Goal: Task Accomplishment & Management: Complete application form

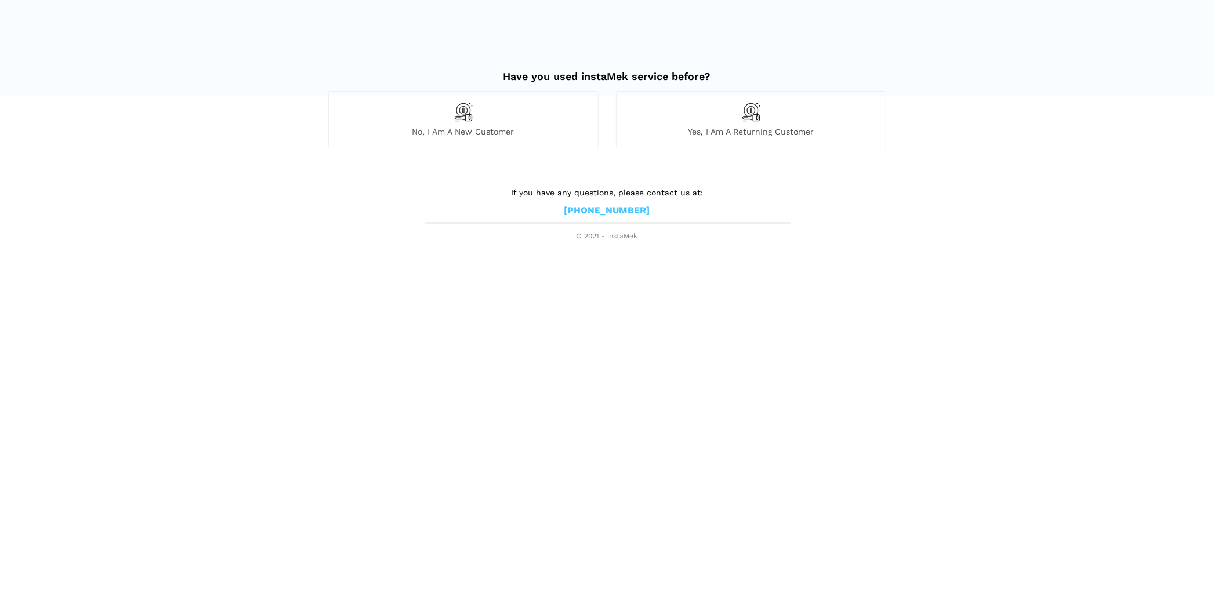
click at [747, 130] on span "Yes, I am a returning customer" at bounding box center [750, 131] width 269 height 10
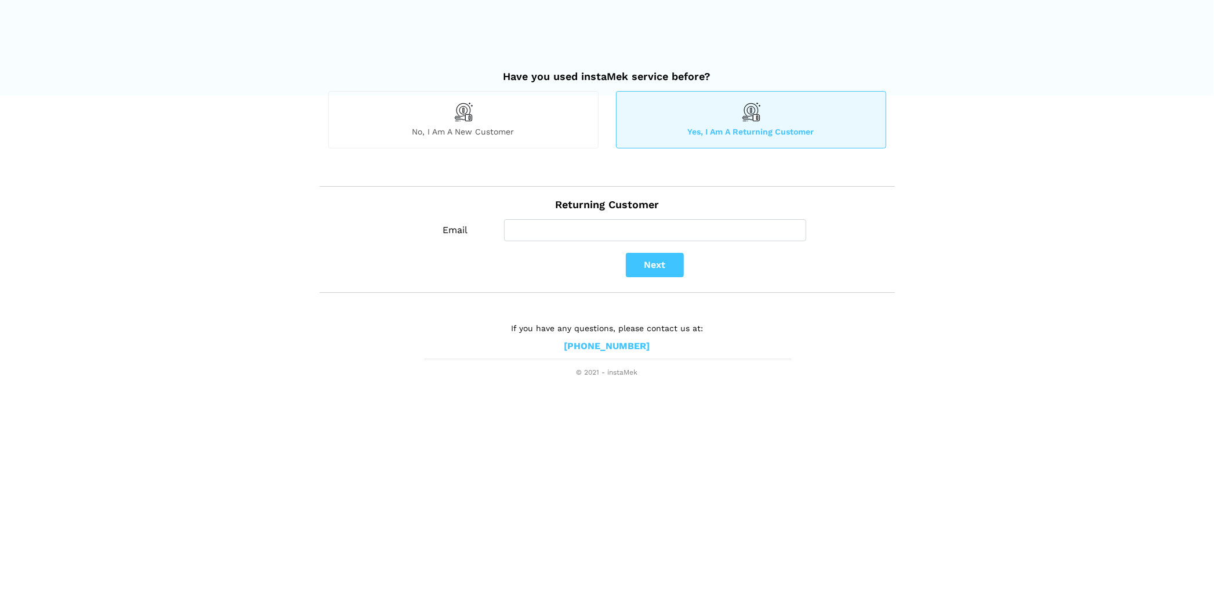
click at [575, 243] on div "Email Next" at bounding box center [655, 251] width 462 height 64
click at [581, 233] on input "Email" at bounding box center [655, 230] width 302 height 22
type input "[EMAIL_ADDRESS][DOMAIN_NAME]"
click at [673, 266] on button "Next" at bounding box center [655, 265] width 58 height 24
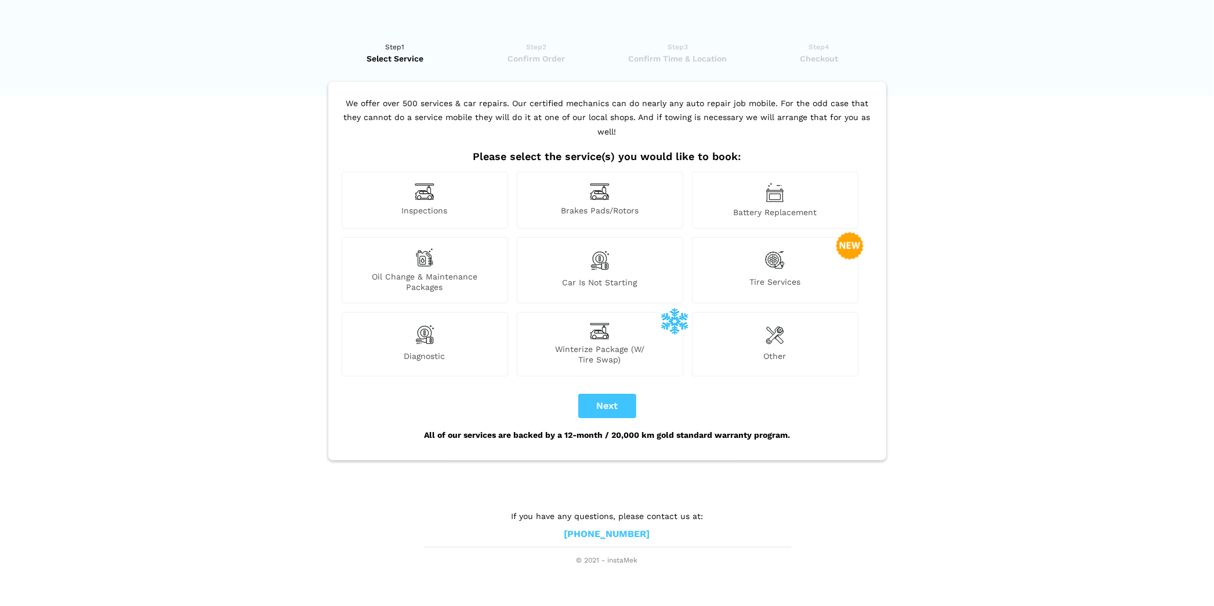
click at [617, 179] on div "Brakes Pads/Rotors" at bounding box center [600, 200] width 166 height 57
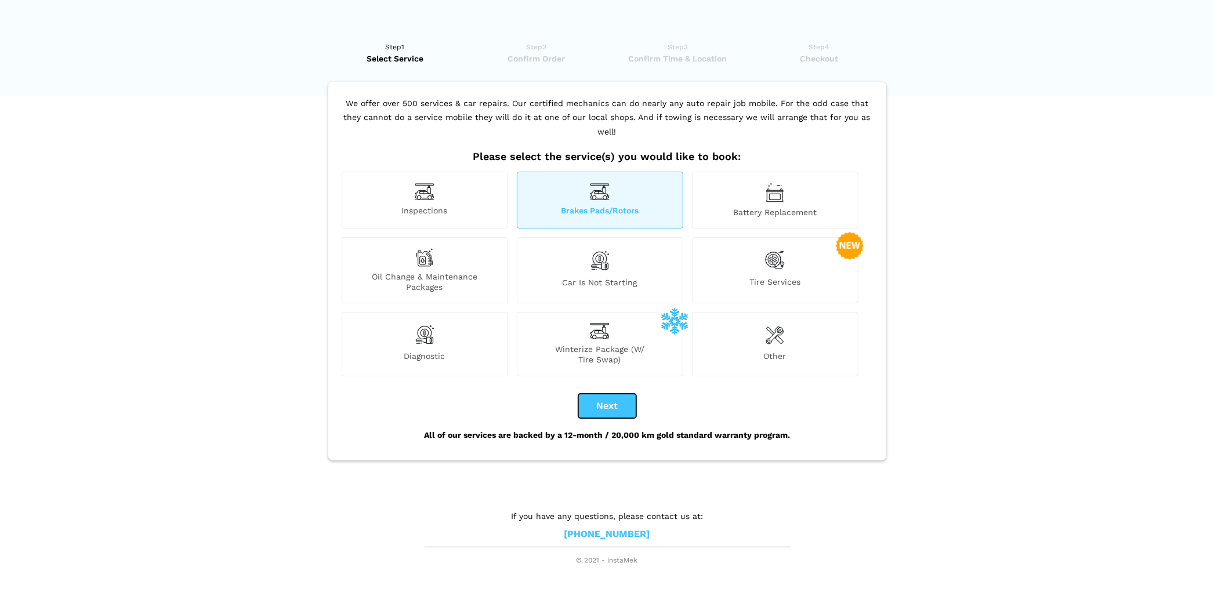
click at [618, 394] on button "Next" at bounding box center [607, 406] width 58 height 24
checkbox input "true"
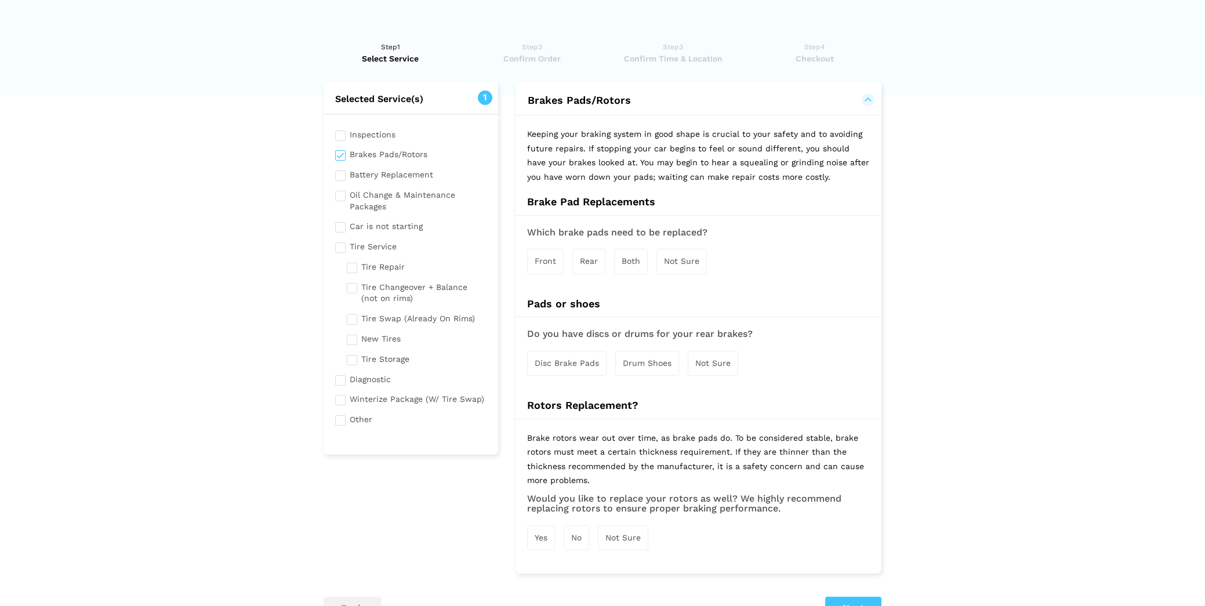
click at [542, 256] on span "Front" at bounding box center [545, 260] width 21 height 9
click at [581, 259] on span "Rear" at bounding box center [590, 261] width 18 height 9
click at [625, 263] on span "Both" at bounding box center [632, 261] width 19 height 9
click at [568, 362] on span "Disc Brake Pads" at bounding box center [567, 364] width 64 height 9
click at [549, 539] on div "Yes" at bounding box center [541, 540] width 28 height 25
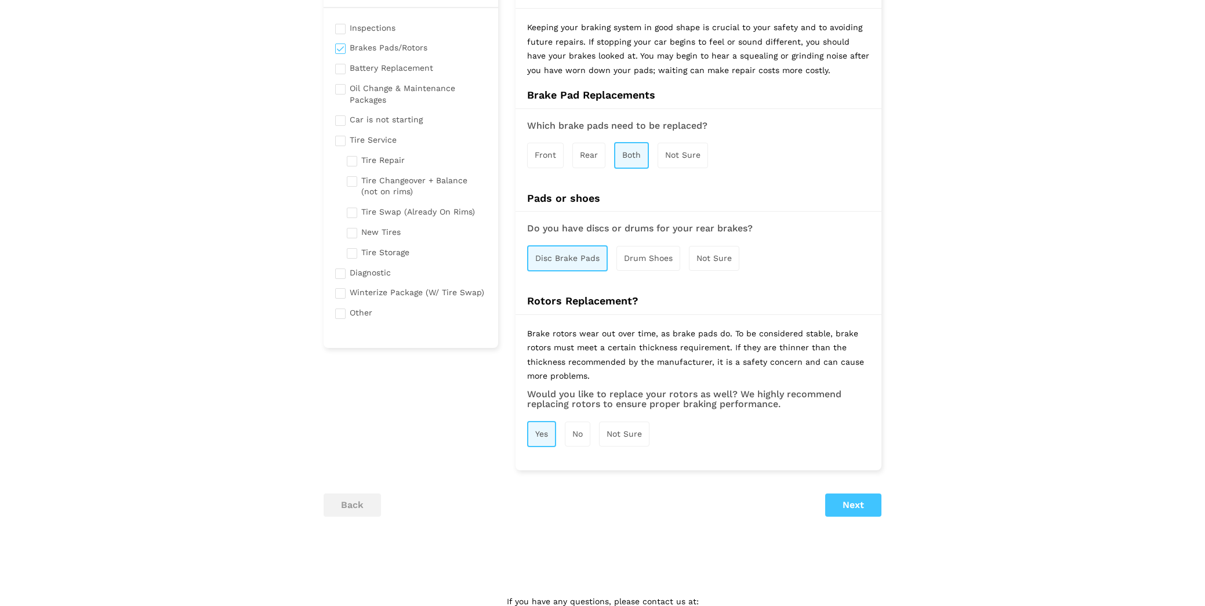
scroll to position [92, 0]
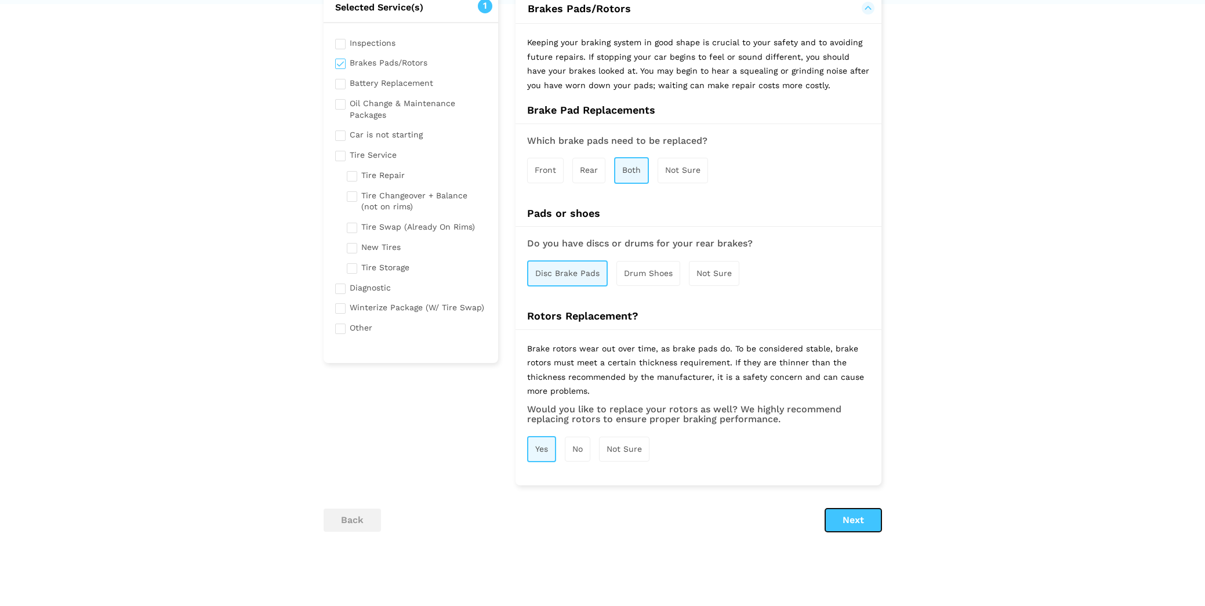
click at [857, 513] on button "Next" at bounding box center [853, 520] width 56 height 23
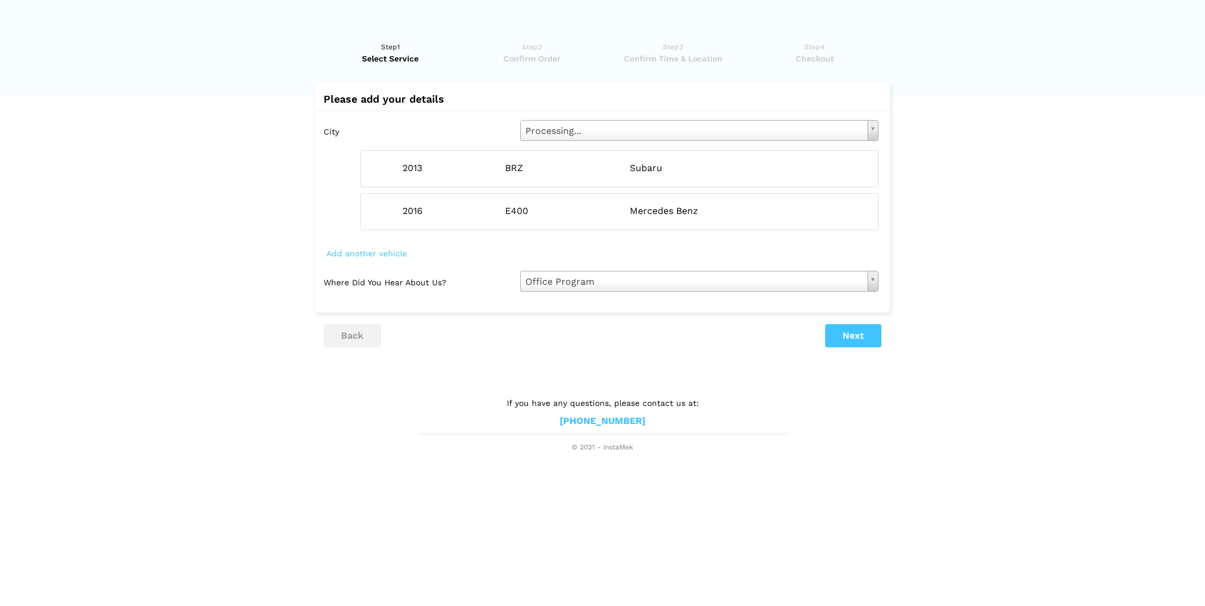
scroll to position [0, 0]
click at [664, 206] on div "Mercedes Benz" at bounding box center [687, 211] width 107 height 12
click at [393, 215] on ins at bounding box center [392, 211] width 13 height 13
radio input "false"
radio input "true"
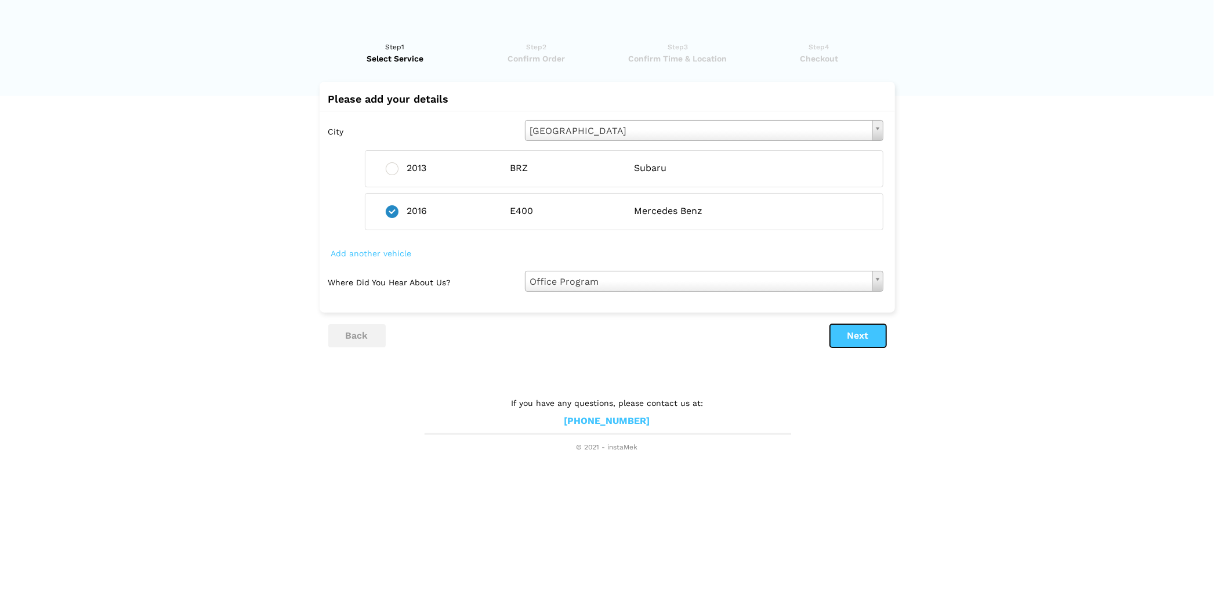
click at [853, 337] on button "Next" at bounding box center [858, 335] width 56 height 23
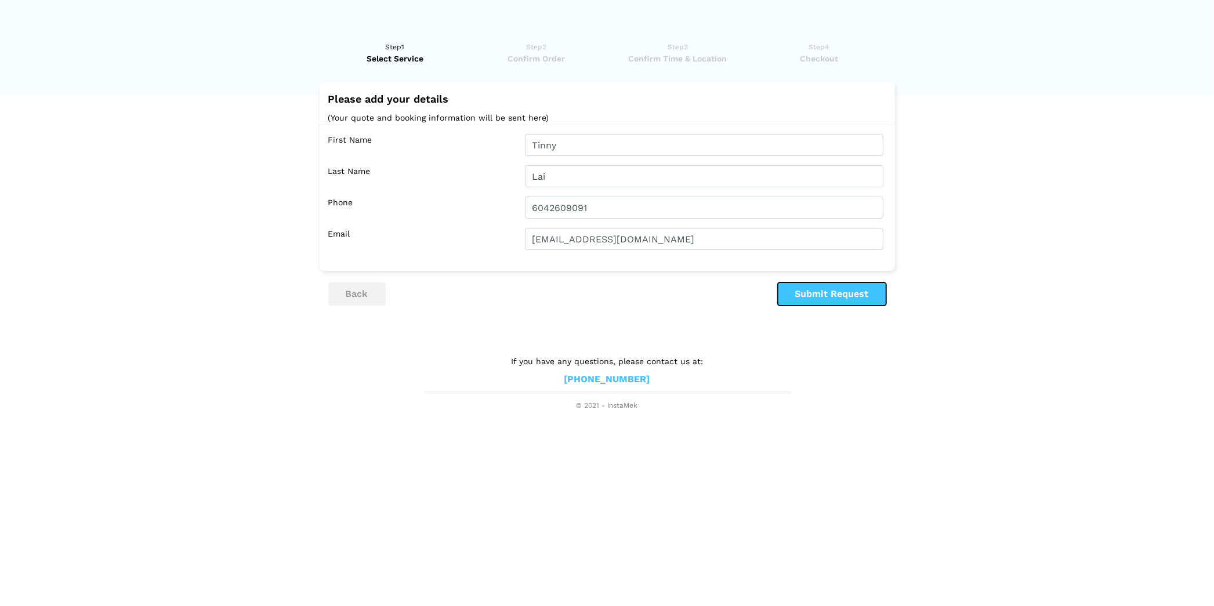
click at [817, 297] on button "Submit Request" at bounding box center [832, 293] width 108 height 23
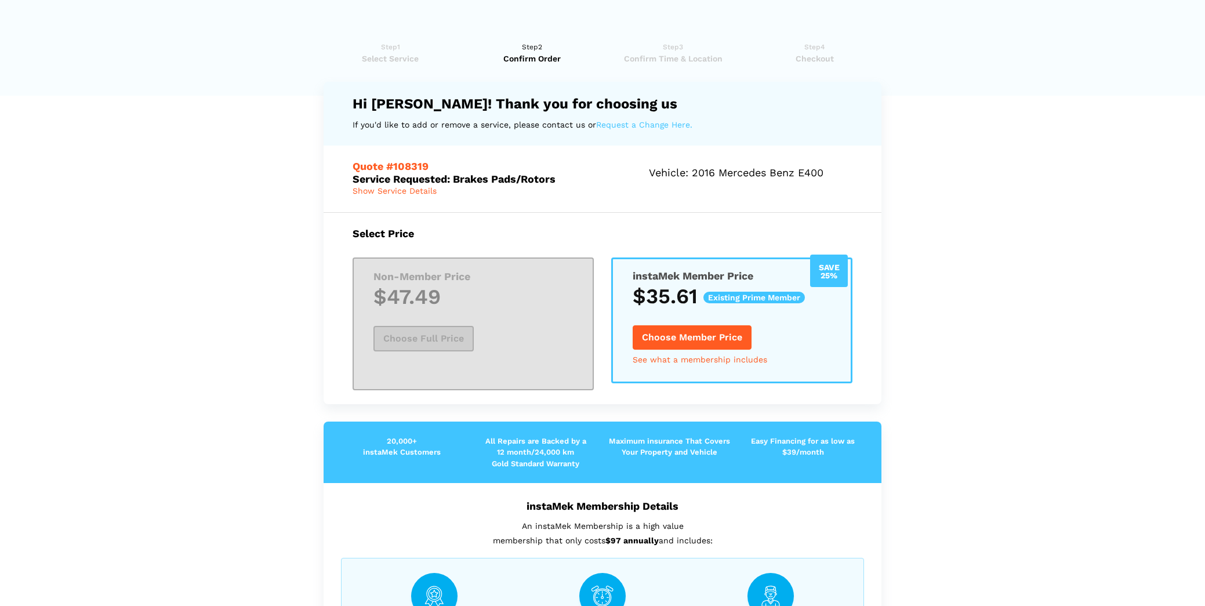
click at [390, 53] on span "Select Service" at bounding box center [391, 59] width 134 height 12
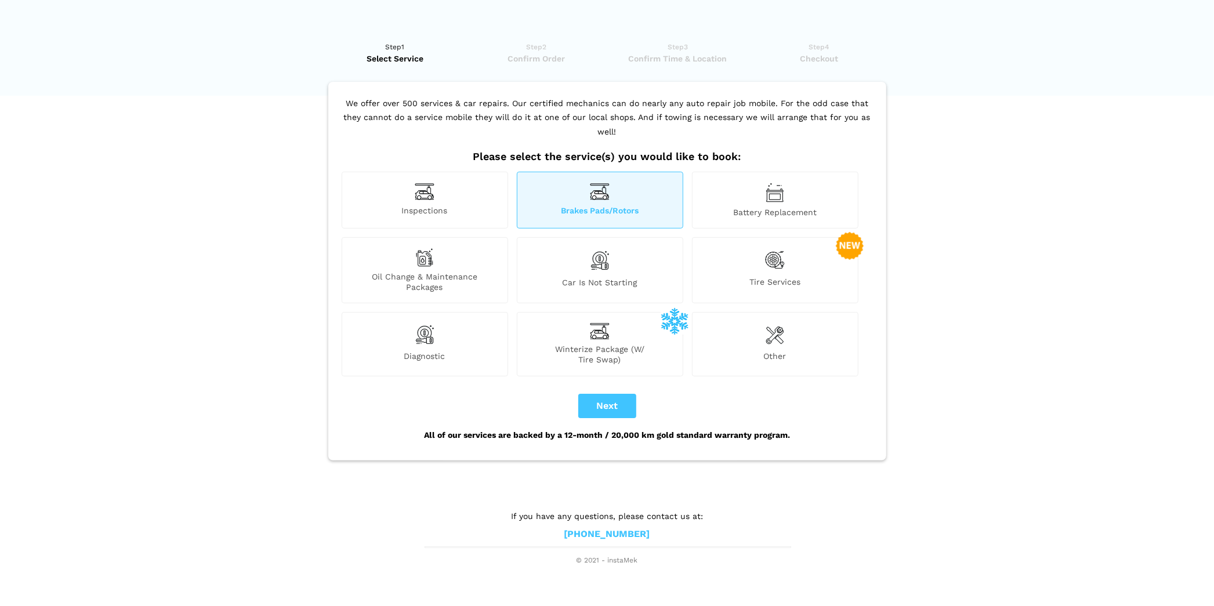
click at [459, 205] on span "Inspections" at bounding box center [424, 211] width 165 height 12
click at [418, 205] on span "Inspections" at bounding box center [424, 211] width 165 height 12
click at [452, 237] on div "Oil Change & Maintenance Packages" at bounding box center [425, 270] width 166 height 66
click at [426, 273] on span "Oil Change & Maintenance Packages" at bounding box center [424, 281] width 165 height 21
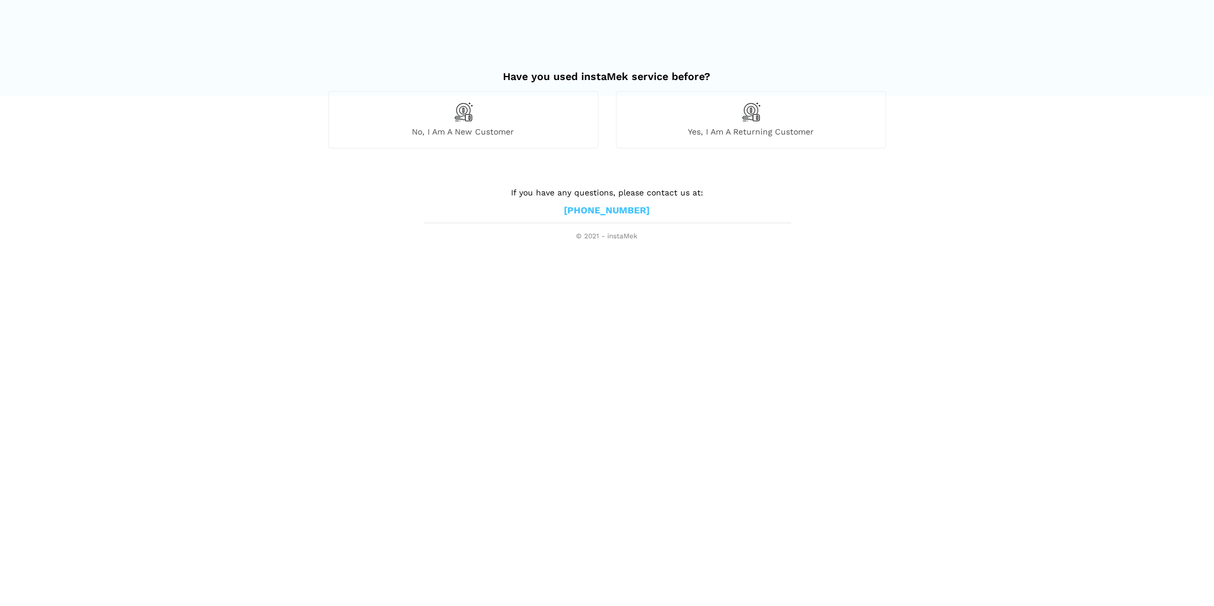
click at [737, 131] on span "Yes, I am a returning customer" at bounding box center [750, 131] width 269 height 10
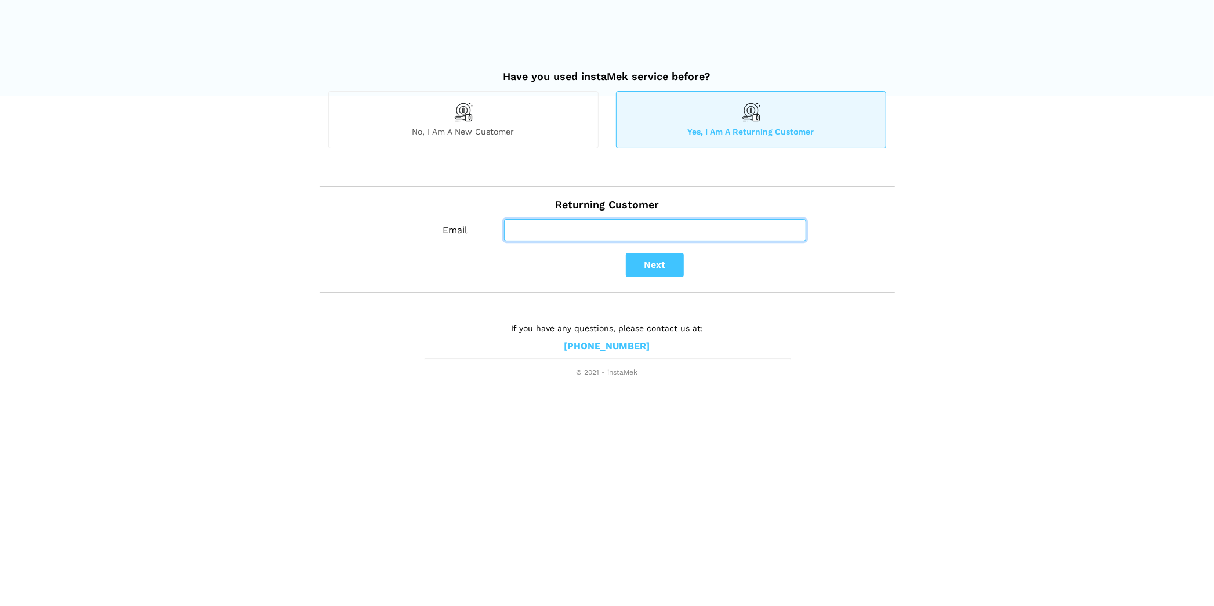
click at [594, 231] on input "Email" at bounding box center [655, 230] width 302 height 22
type input "[EMAIL_ADDRESS][DOMAIN_NAME]"
click at [640, 259] on button "Next" at bounding box center [655, 265] width 58 height 24
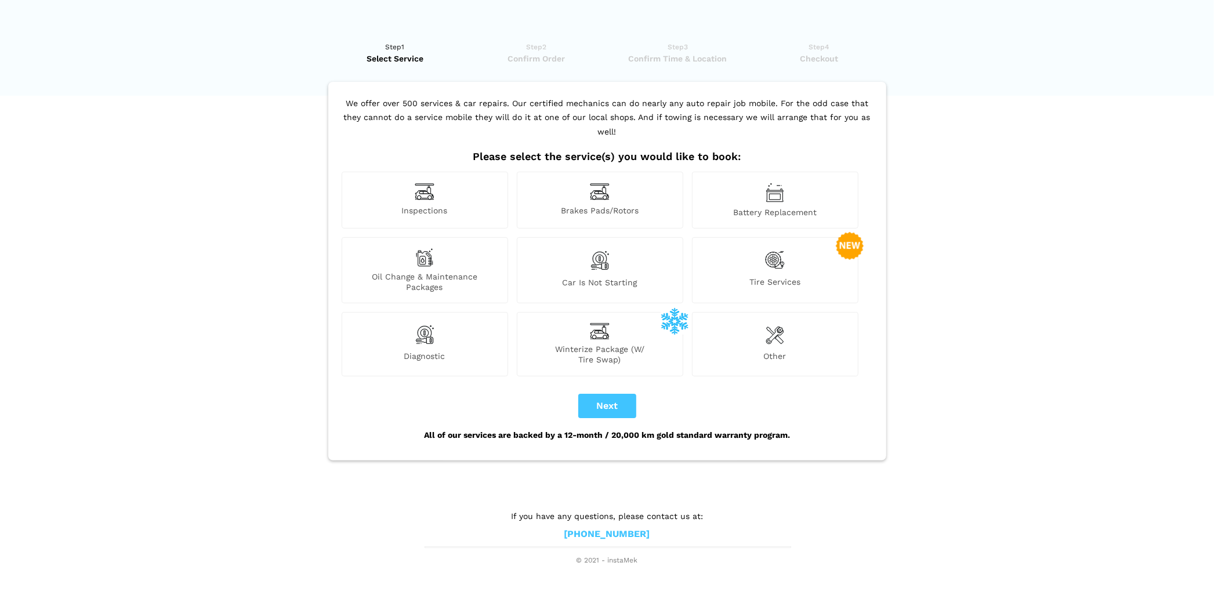
click at [449, 271] on span "Oil Change & Maintenance Packages" at bounding box center [424, 281] width 165 height 21
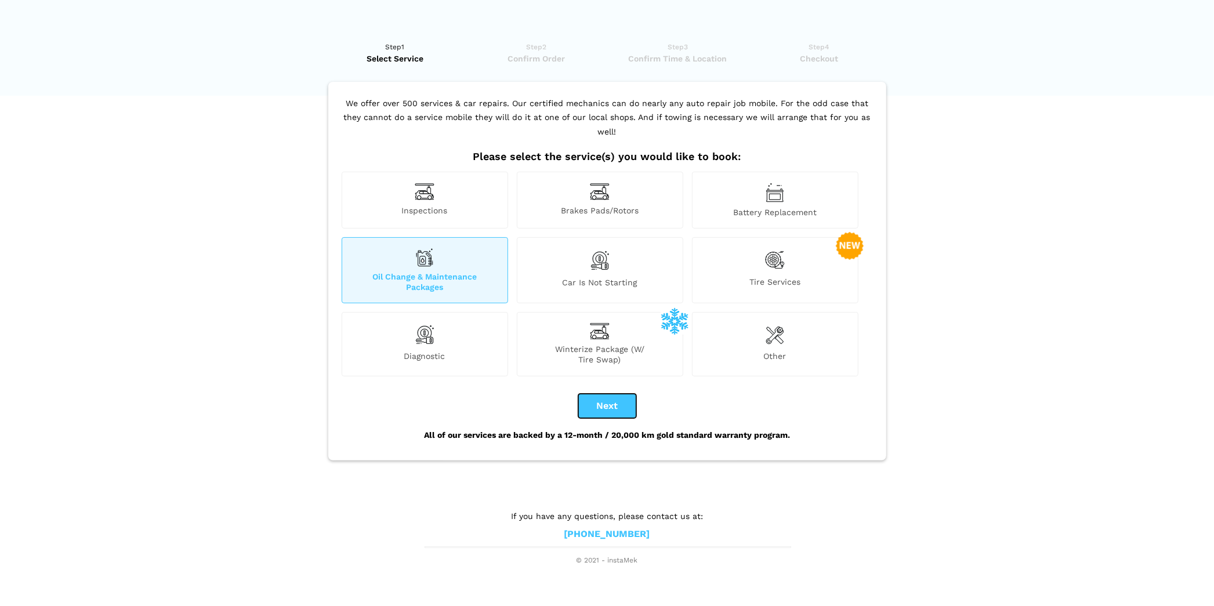
click at [611, 394] on button "Next" at bounding box center [607, 406] width 58 height 24
checkbox input "true"
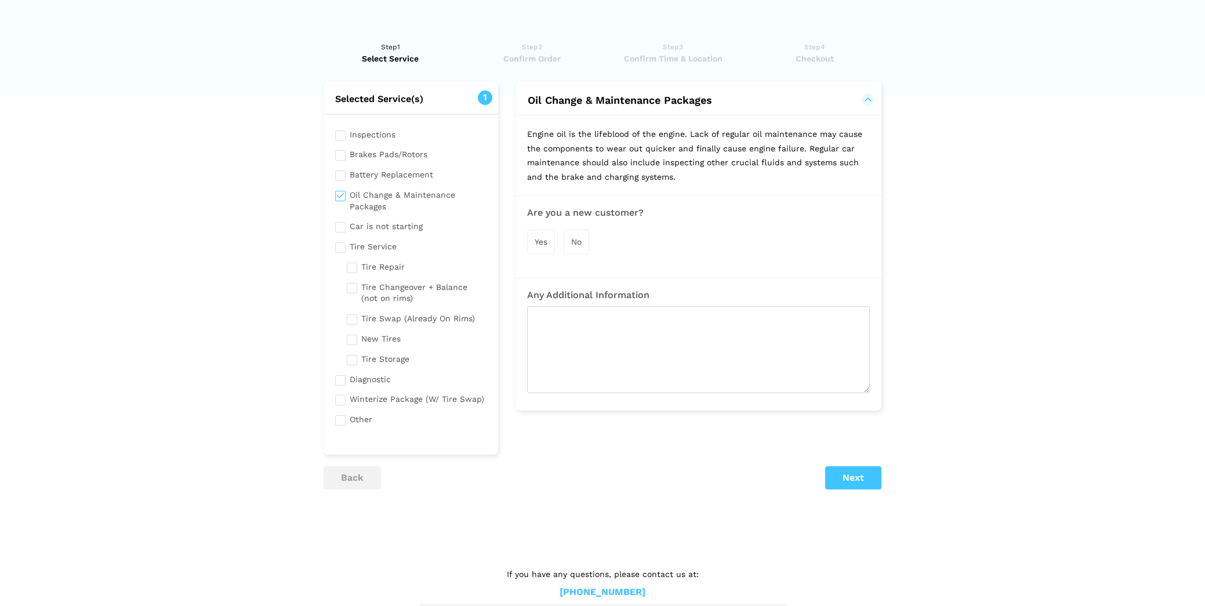
click at [587, 238] on div "No" at bounding box center [577, 242] width 26 height 25
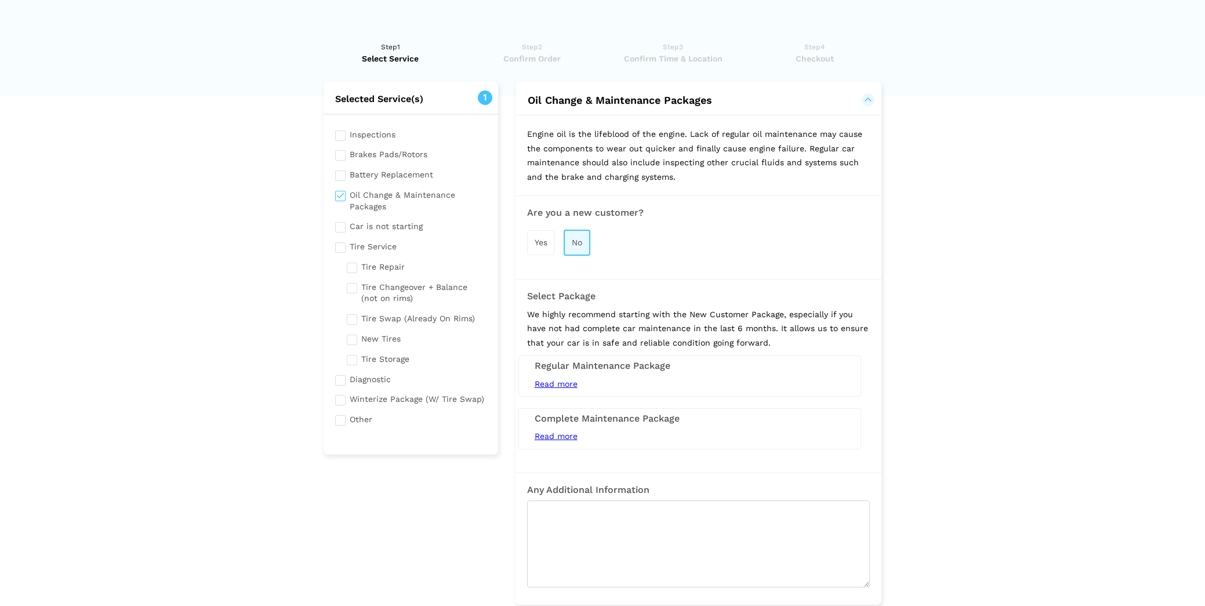
click at [344, 154] on input "checkbox" at bounding box center [410, 153] width 151 height 14
checkbox input "true"
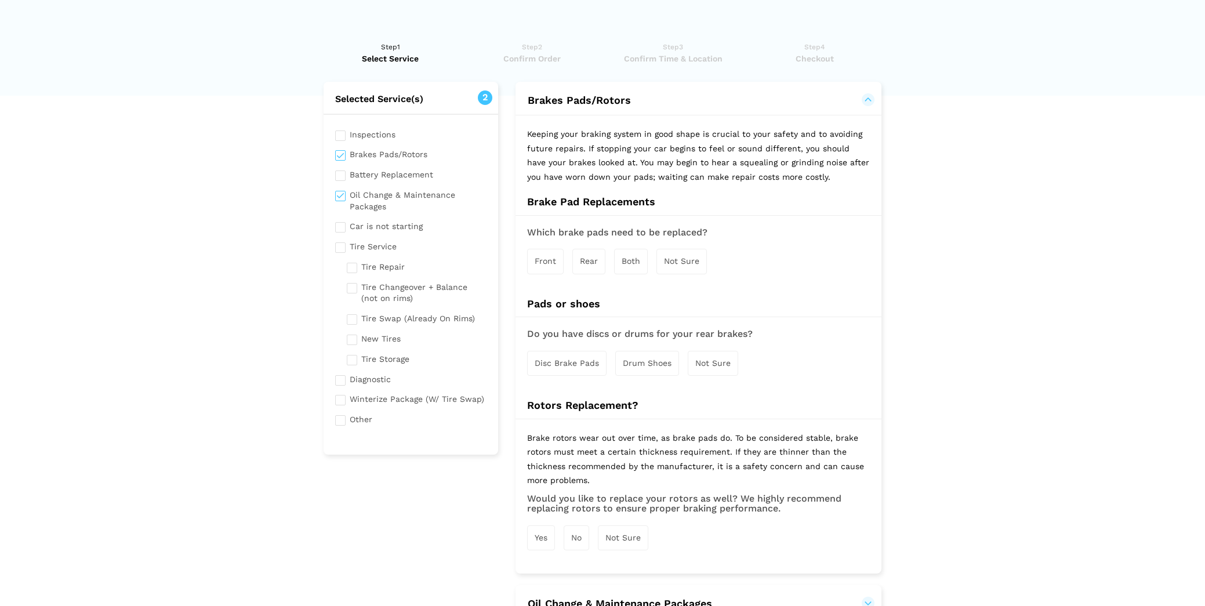
click at [538, 259] on span "Front" at bounding box center [545, 260] width 21 height 9
click at [634, 261] on span "Both" at bounding box center [632, 261] width 19 height 9
click at [576, 370] on div "Disc Brake Pads" at bounding box center [566, 364] width 79 height 25
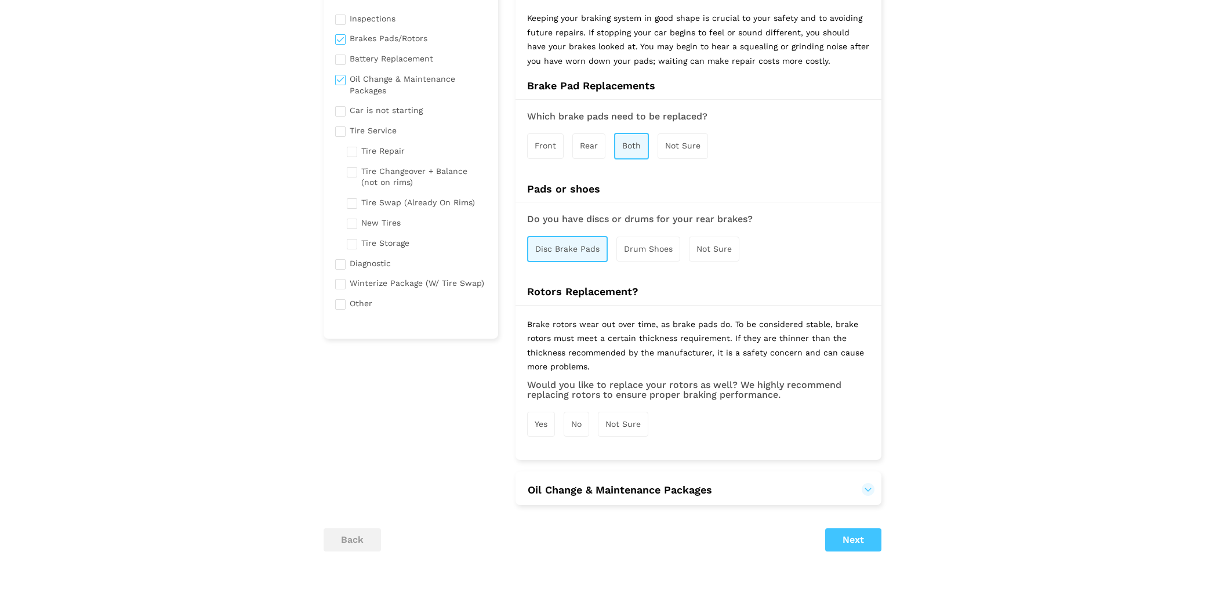
click at [549, 427] on div "Yes" at bounding box center [541, 424] width 28 height 25
click at [775, 491] on h2 "Oil Change & Maintenance Packages" at bounding box center [699, 490] width 366 height 34
click at [713, 487] on button "Oil Change & Maintenance Packages" at bounding box center [620, 491] width 186 height 14
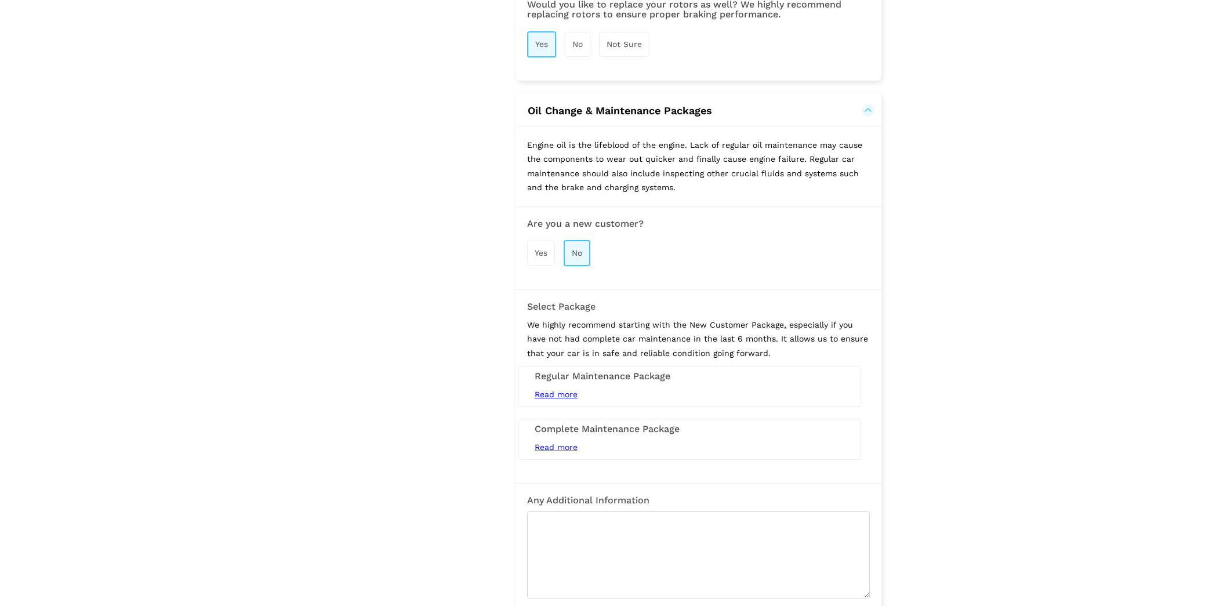
scroll to position [522, 0]
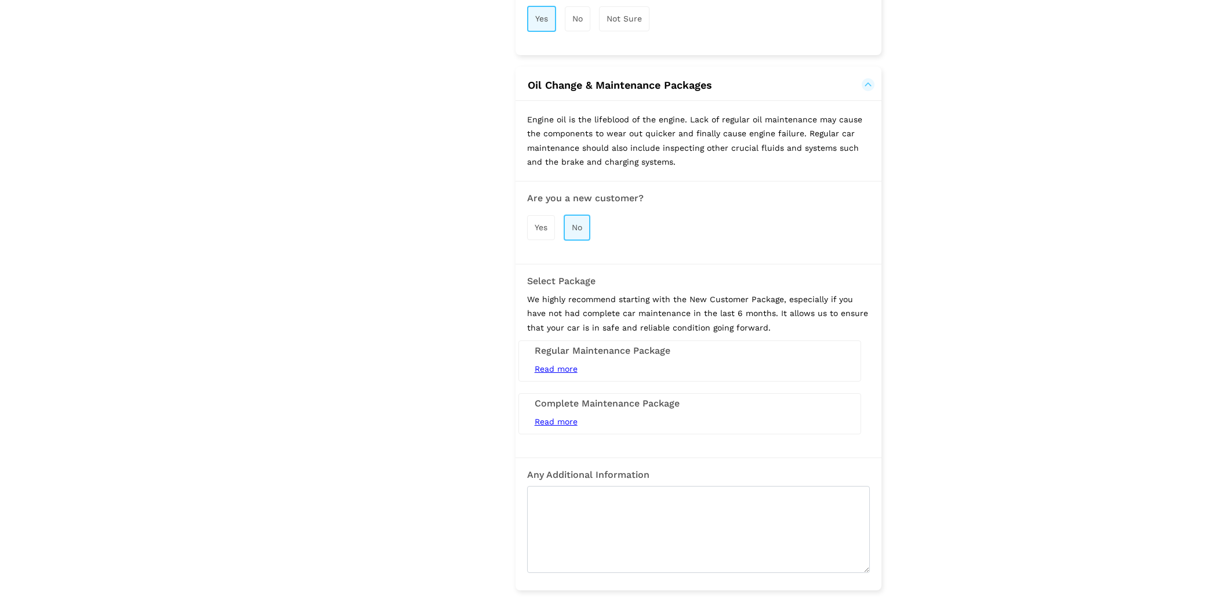
click at [565, 368] on span "Read more" at bounding box center [556, 368] width 43 height 9
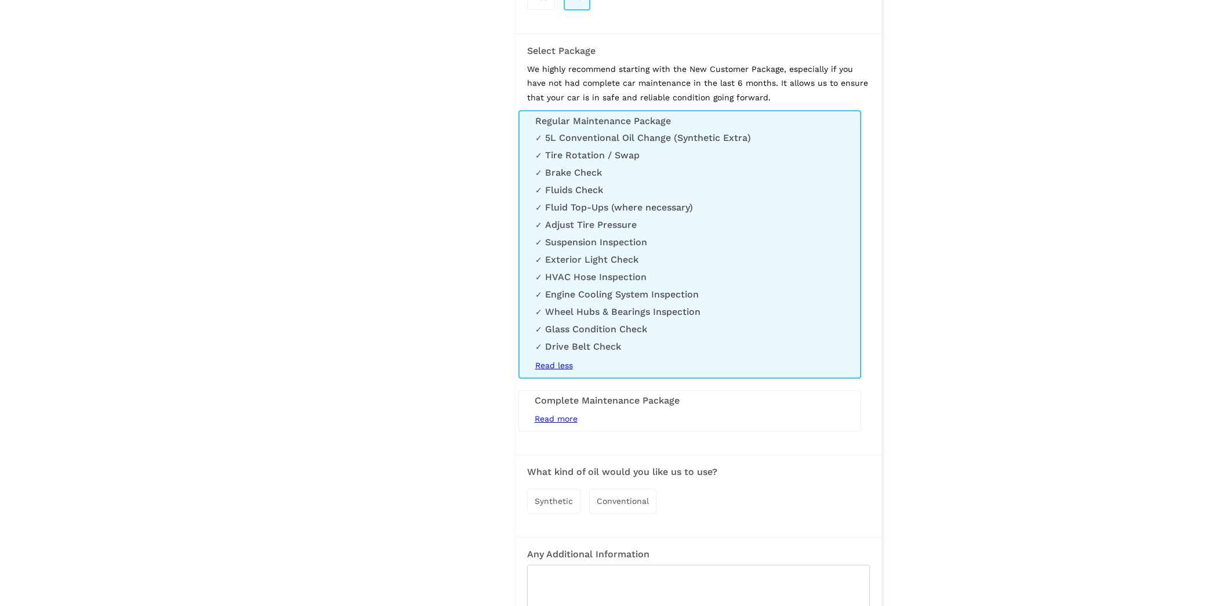
scroll to position [754, 0]
click at [554, 418] on span "Read more" at bounding box center [556, 416] width 43 height 9
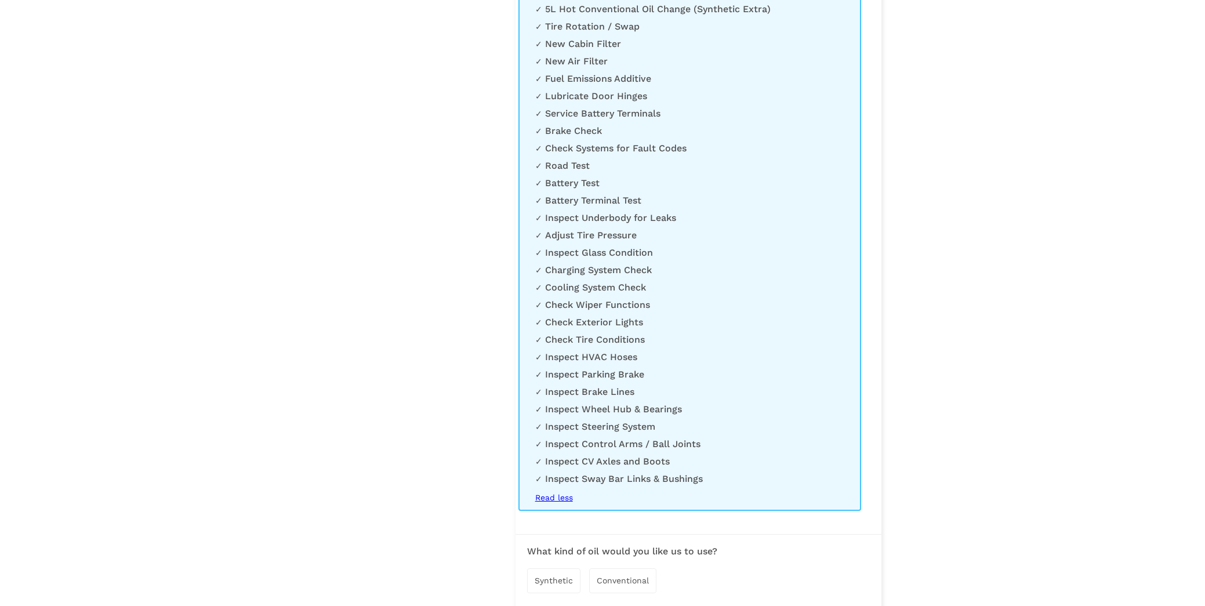
click at [558, 502] on span "Read less" at bounding box center [554, 497] width 38 height 9
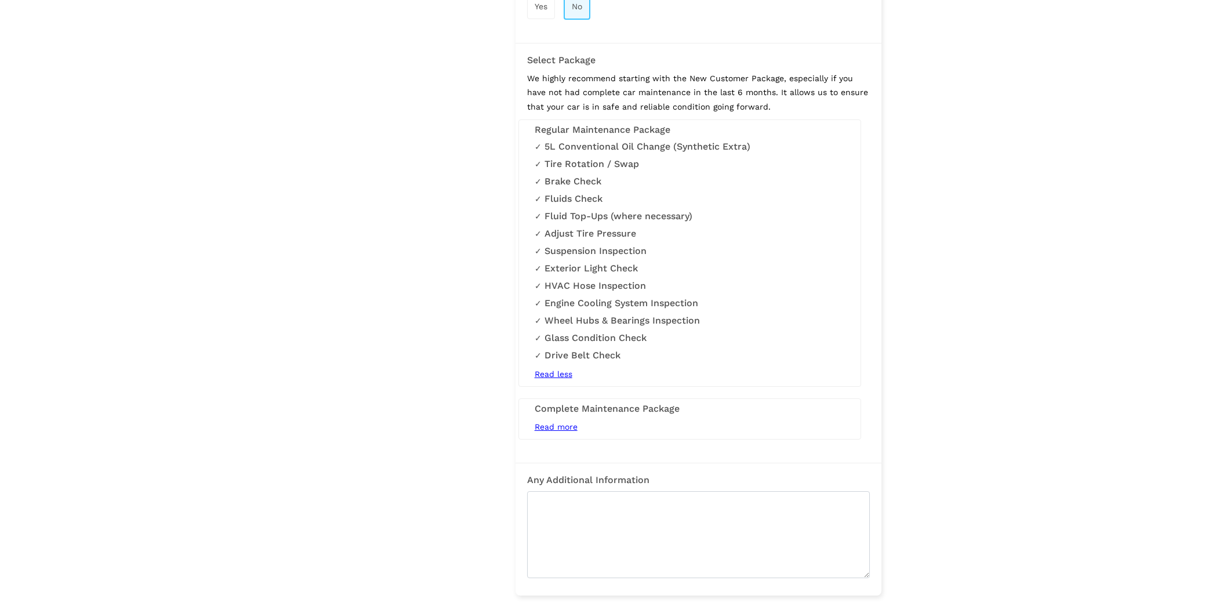
scroll to position [682, 0]
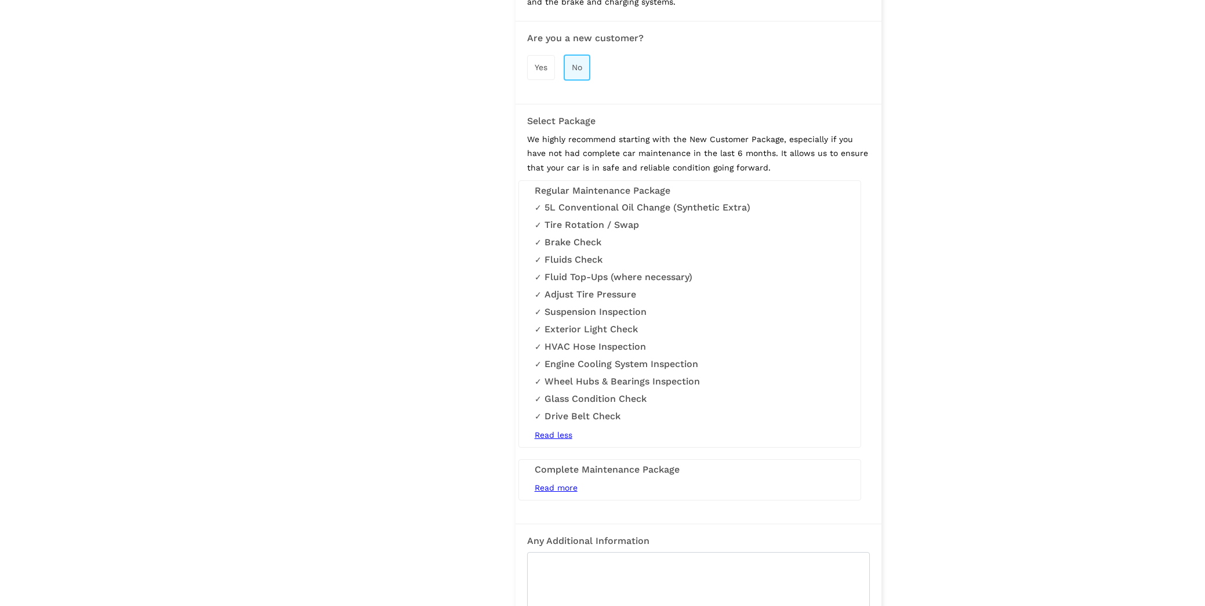
click at [645, 279] on li "Fluid Top-Ups (where necessary)" at bounding box center [690, 277] width 310 height 12
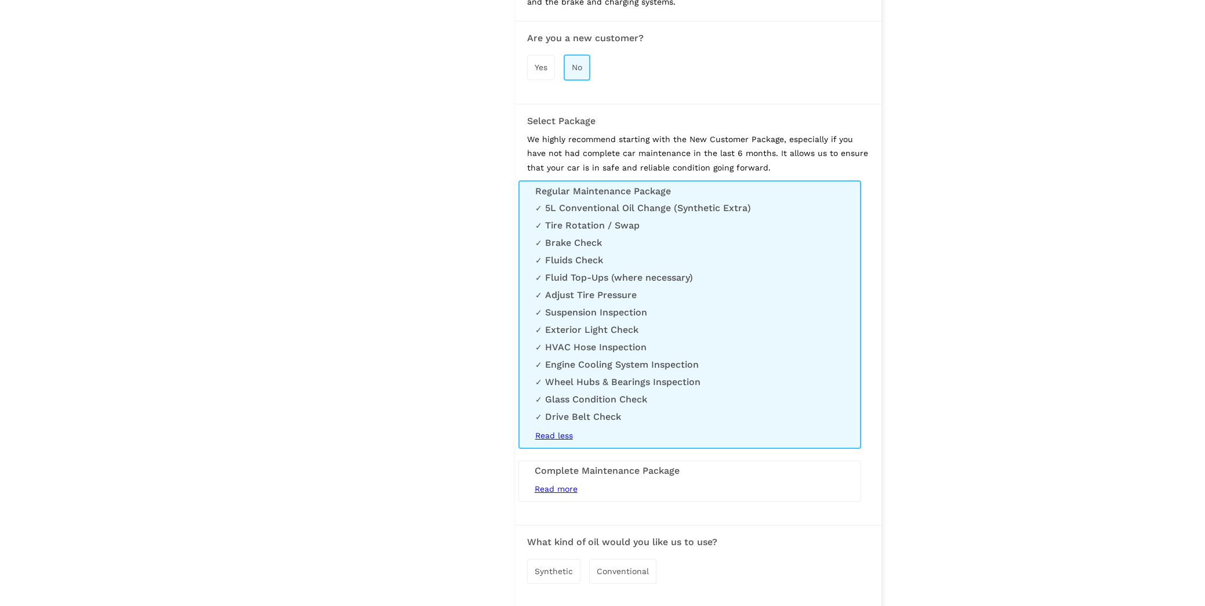
scroll to position [914, 0]
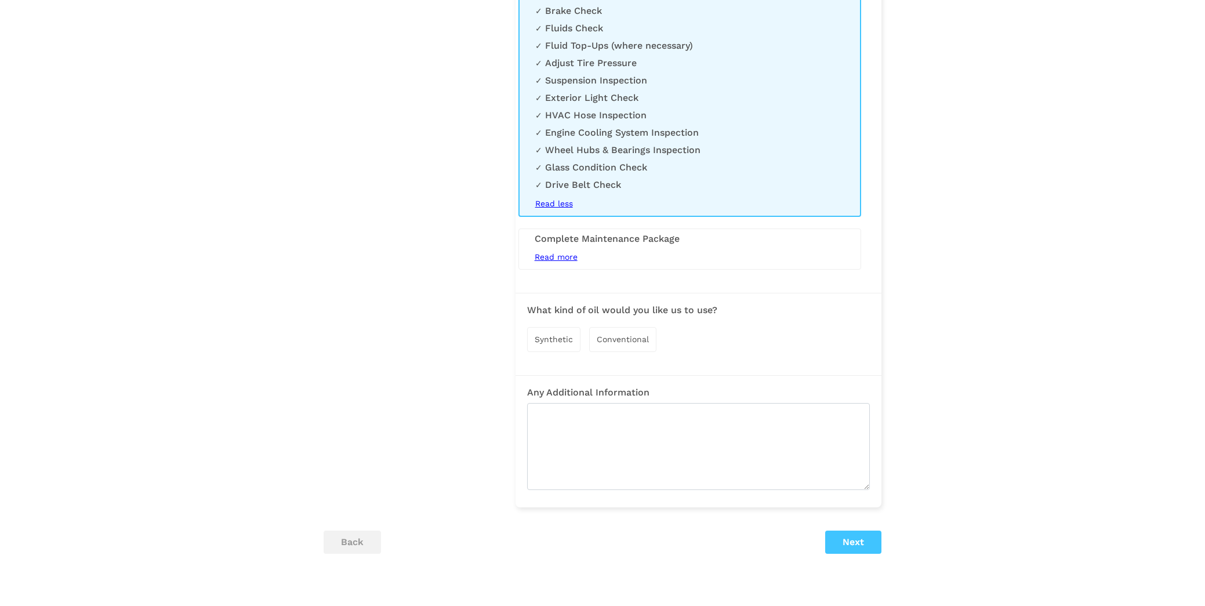
click at [560, 332] on div "Synthetic" at bounding box center [553, 339] width 53 height 25
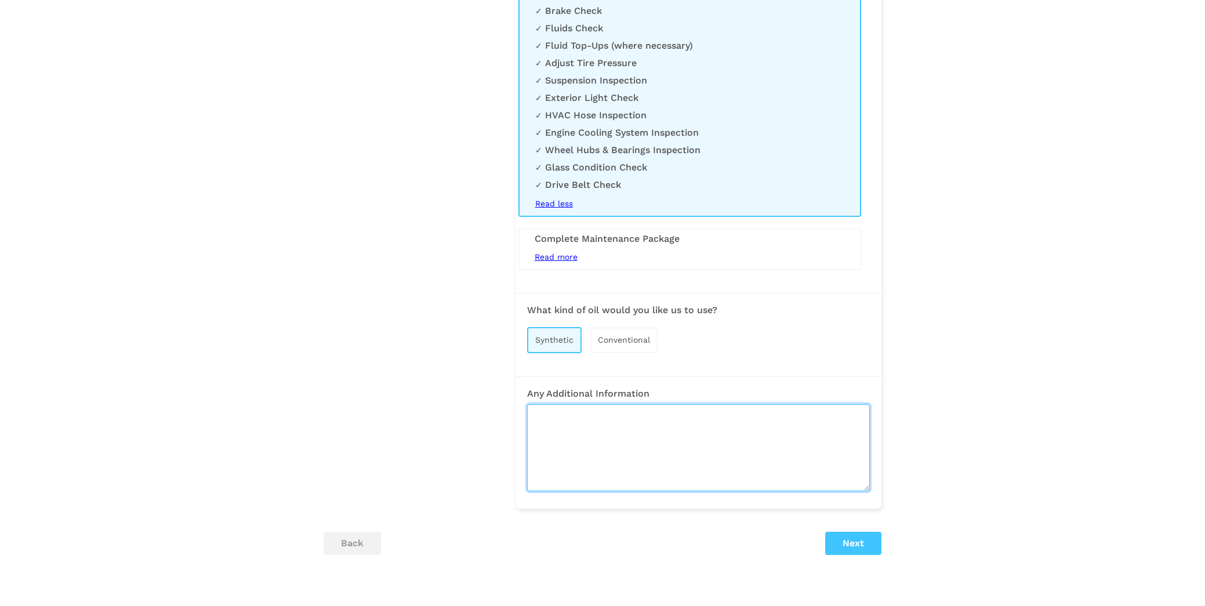
click at [704, 448] on textarea at bounding box center [698, 447] width 343 height 87
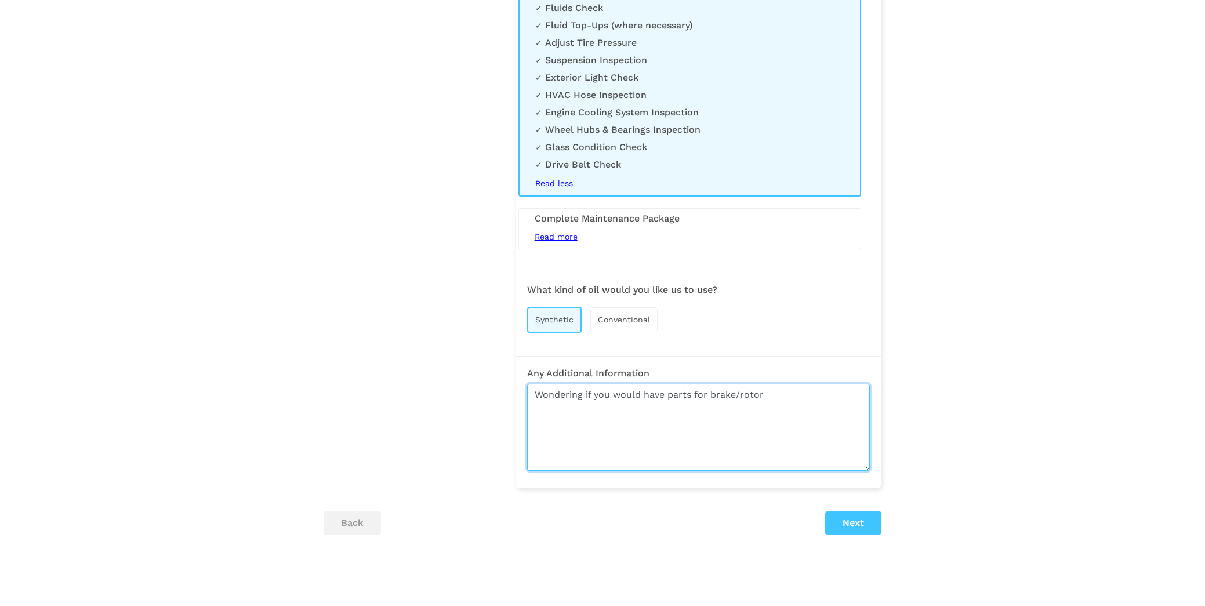
scroll to position [999, 0]
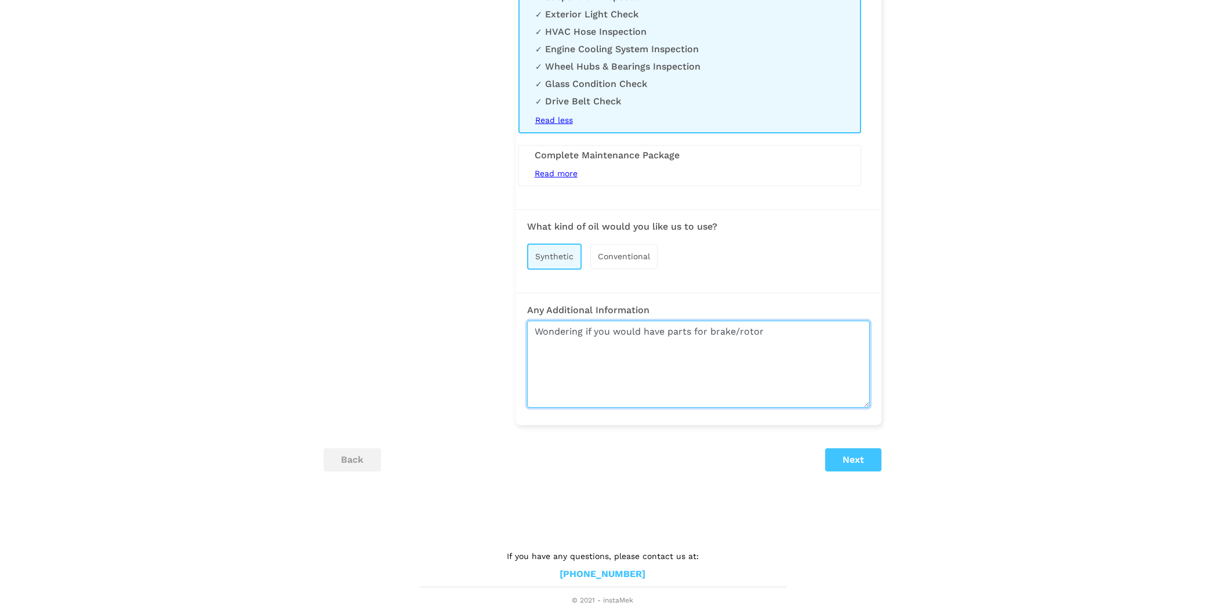
click at [734, 328] on textarea "Wondering if you would have parts for brake/rotor" at bounding box center [698, 364] width 343 height 87
click at [659, 346] on textarea "Wondering if you would have parts for brake pads/rotor replacement ready to com…" at bounding box center [698, 364] width 343 height 87
type textarea "Wondering if you would have parts for brake pads/rotor replacement ready to com…"
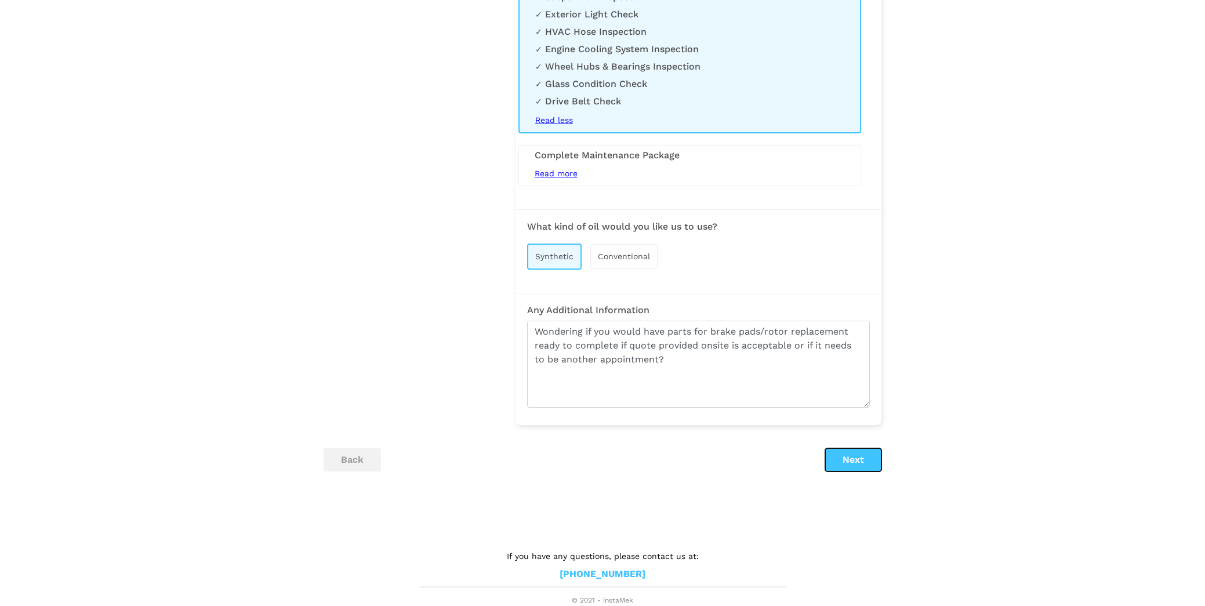
click at [855, 458] on button "Next" at bounding box center [853, 459] width 56 height 23
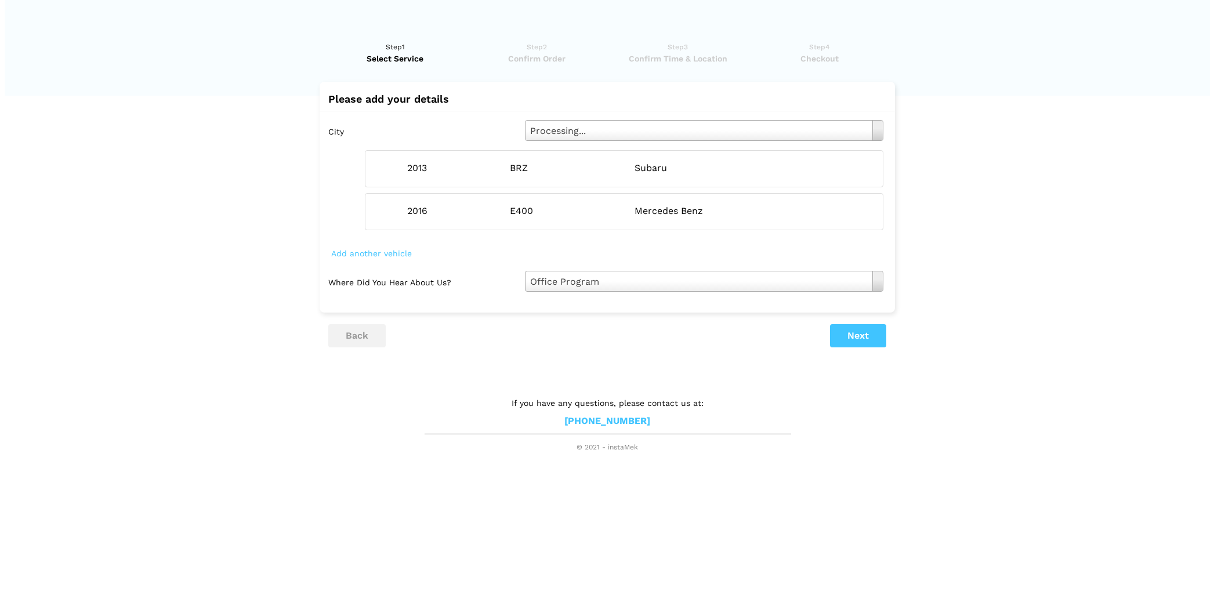
scroll to position [0, 0]
drag, startPoint x: 394, startPoint y: 208, endPoint x: 477, endPoint y: 220, distance: 84.4
click at [394, 208] on ins at bounding box center [392, 211] width 13 height 13
radio input "false"
radio input "true"
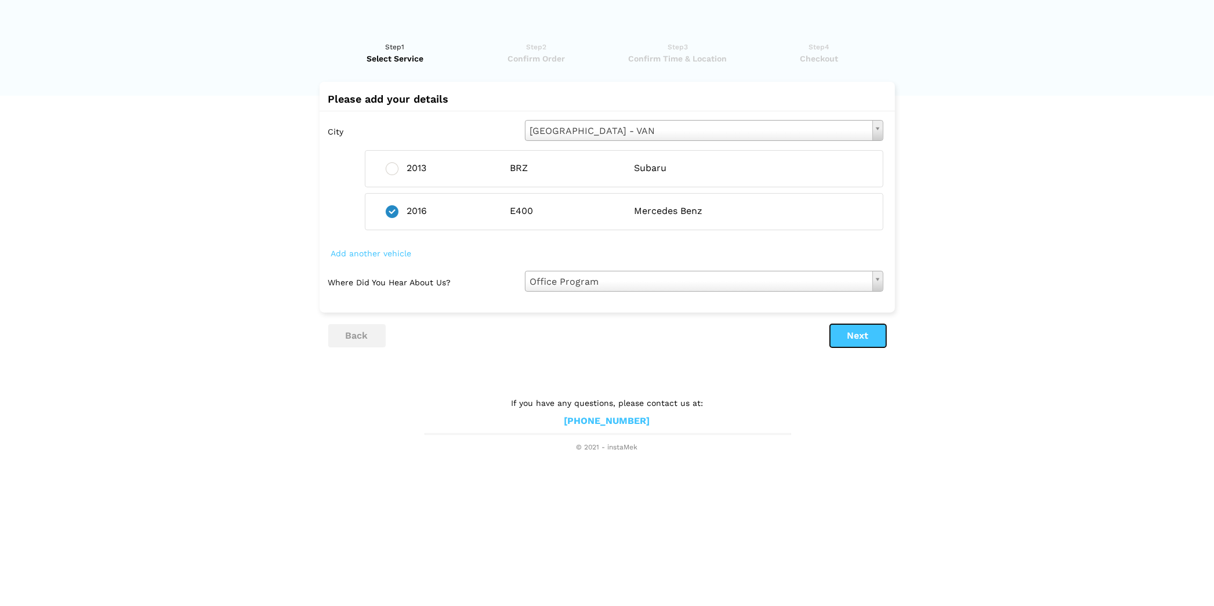
click at [852, 336] on button "Next" at bounding box center [858, 335] width 56 height 23
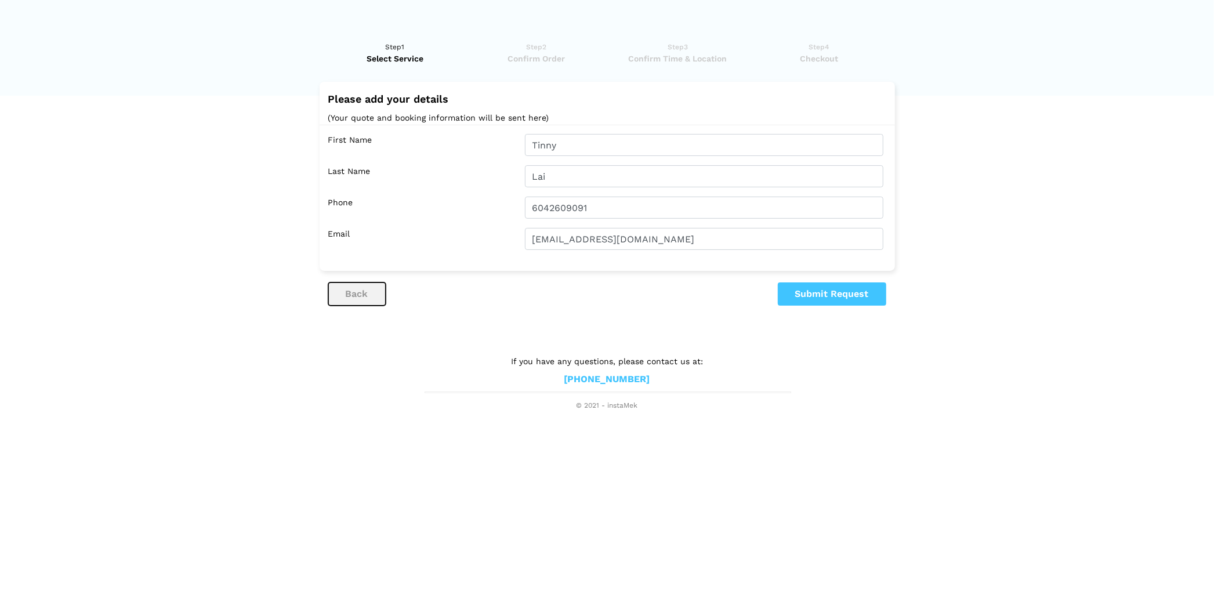
click at [354, 292] on button "back" at bounding box center [356, 293] width 57 height 23
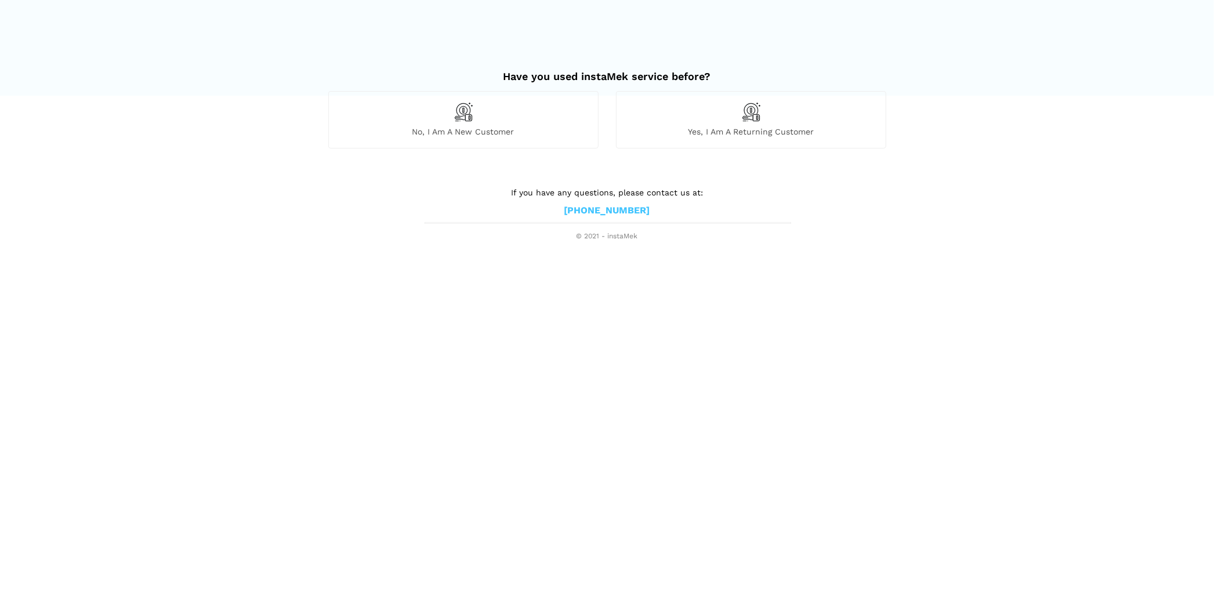
click at [315, 154] on lik "Have you used instaMek service before? No, I am a new customer Yes, I am a retu…" at bounding box center [607, 150] width 1214 height 183
click at [738, 122] on div "Yes, I am a returning customer" at bounding box center [751, 119] width 270 height 57
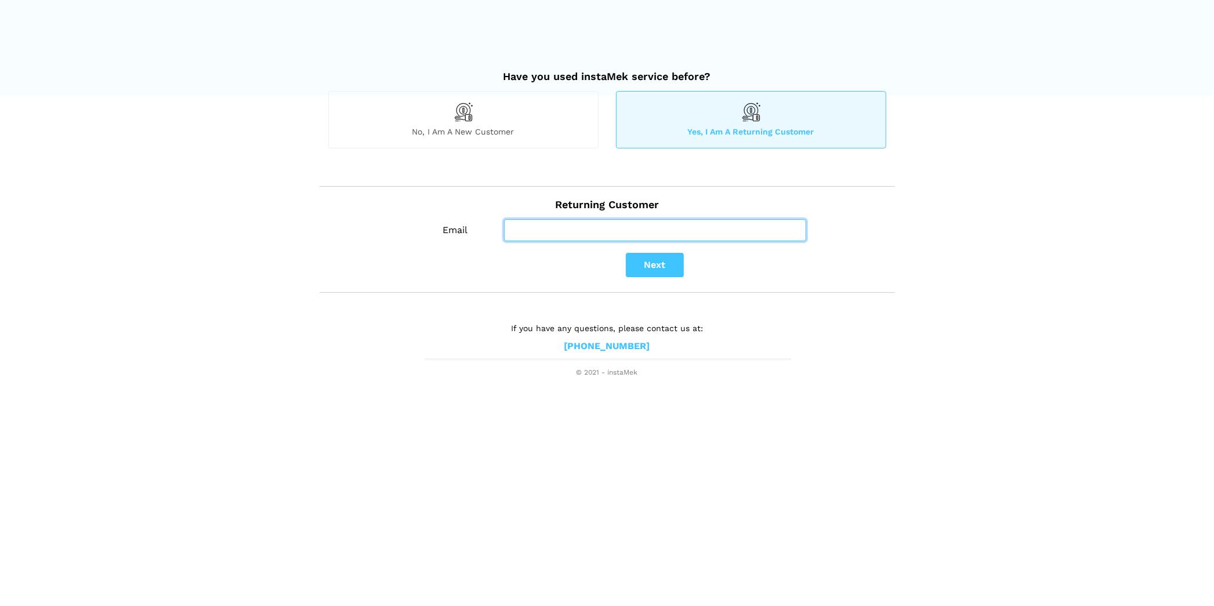
click at [567, 228] on input "Email" at bounding box center [655, 230] width 302 height 22
click at [490, 295] on lik "Have you used instaMek service before? No, I am a new customer Yes, I am a retu…" at bounding box center [607, 219] width 1214 height 320
click at [563, 233] on input "Email" at bounding box center [655, 230] width 302 height 22
type input "[EMAIL_ADDRESS][DOMAIN_NAME]"
click at [670, 270] on button "Next" at bounding box center [655, 265] width 58 height 24
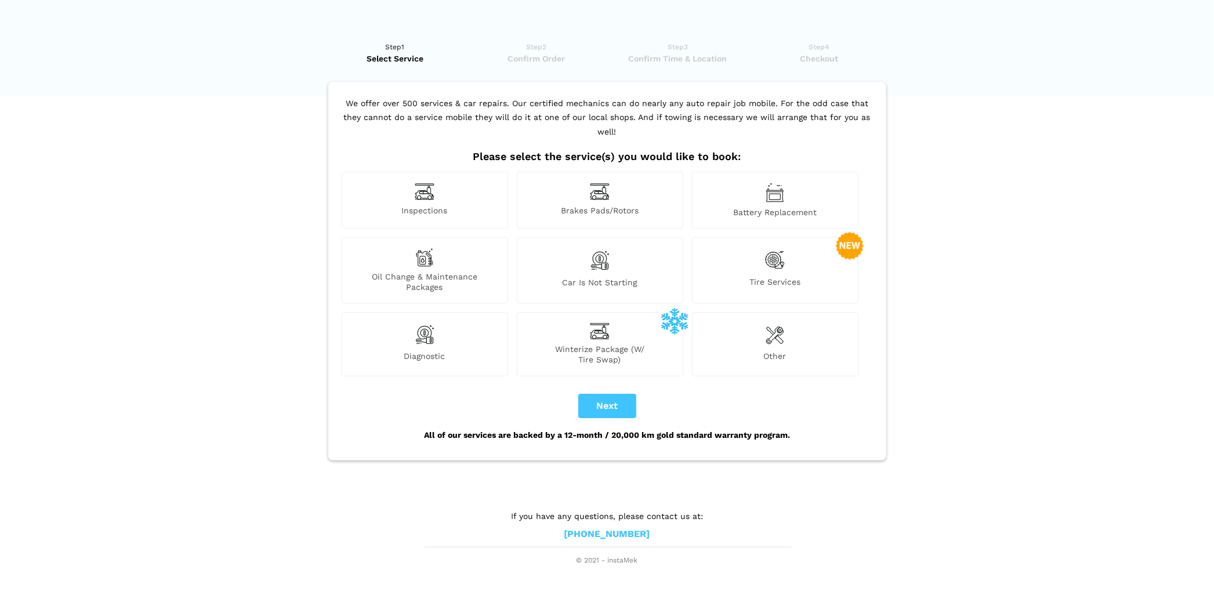
drag, startPoint x: 411, startPoint y: 252, endPoint x: 553, endPoint y: 252, distance: 141.5
click at [412, 252] on div "Oil Change & Maintenance Packages" at bounding box center [425, 270] width 166 height 66
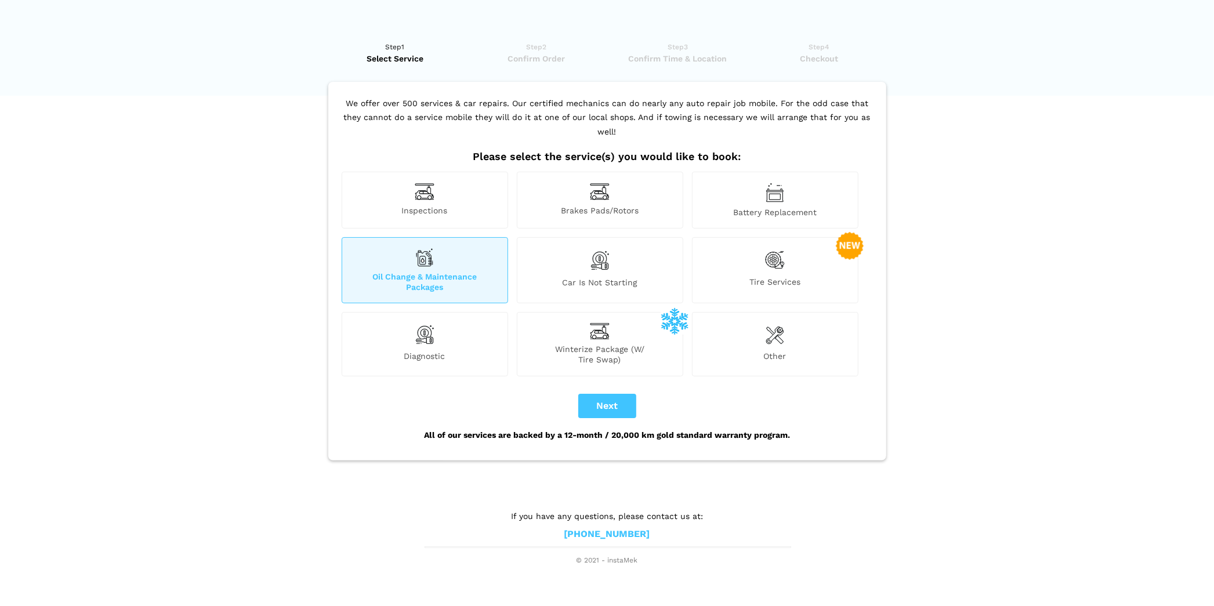
click at [592, 205] on span "Brakes Pads/Rotors" at bounding box center [599, 211] width 165 height 12
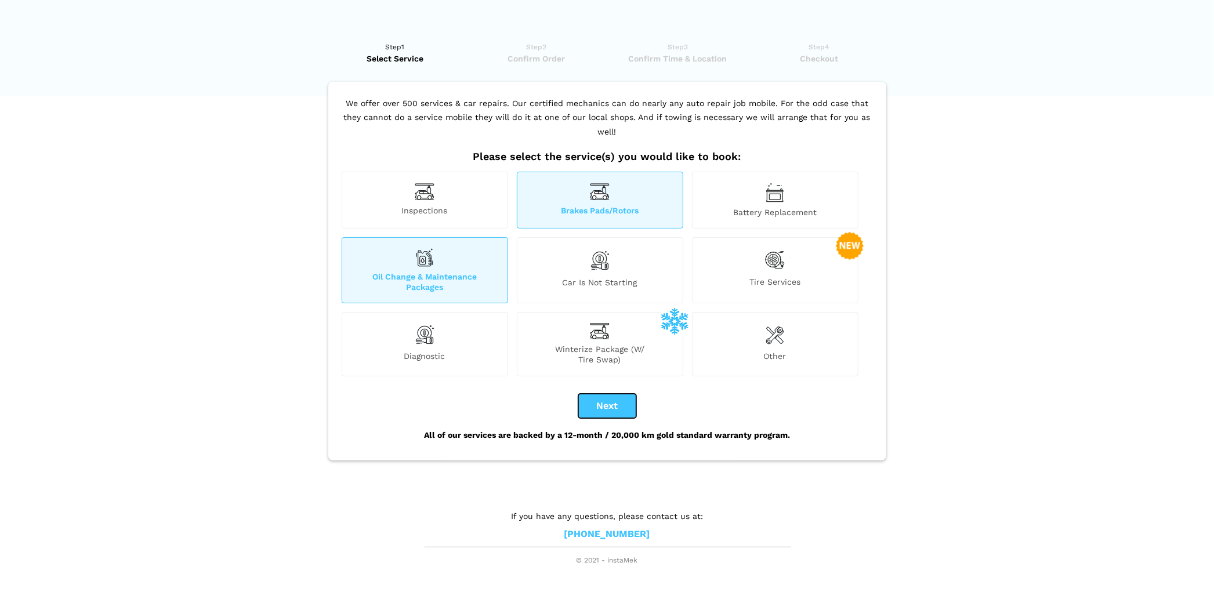
click at [603, 394] on button "Next" at bounding box center [607, 406] width 58 height 24
checkbox input "true"
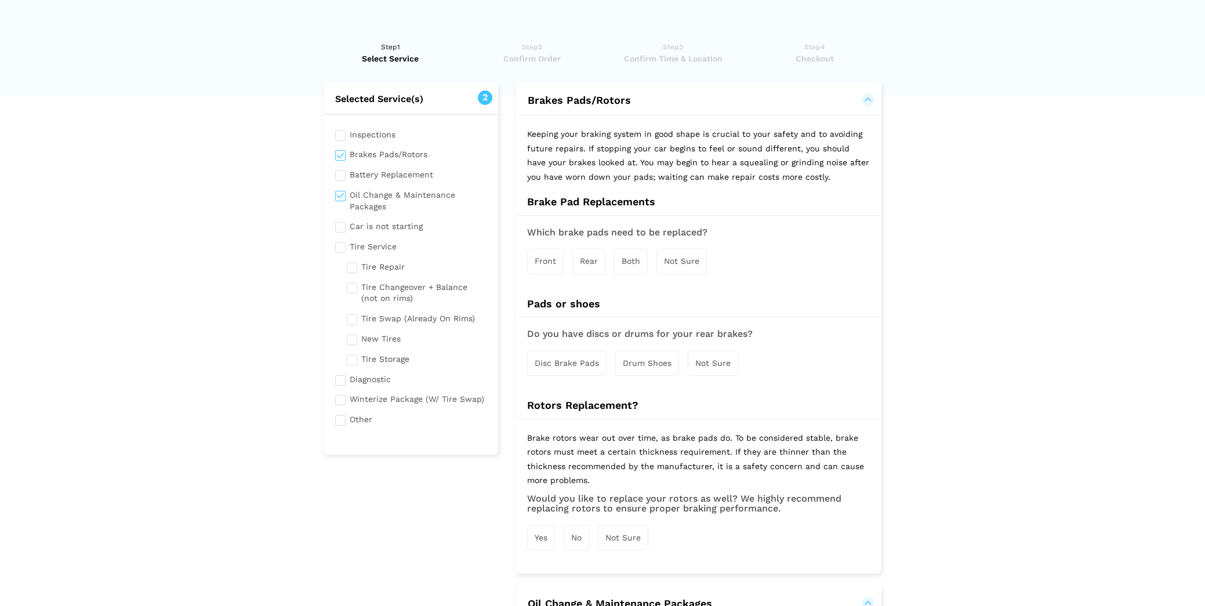
click at [641, 260] on div "Both" at bounding box center [631, 261] width 34 height 25
click at [571, 362] on span "Disc Brake Pads" at bounding box center [567, 364] width 64 height 9
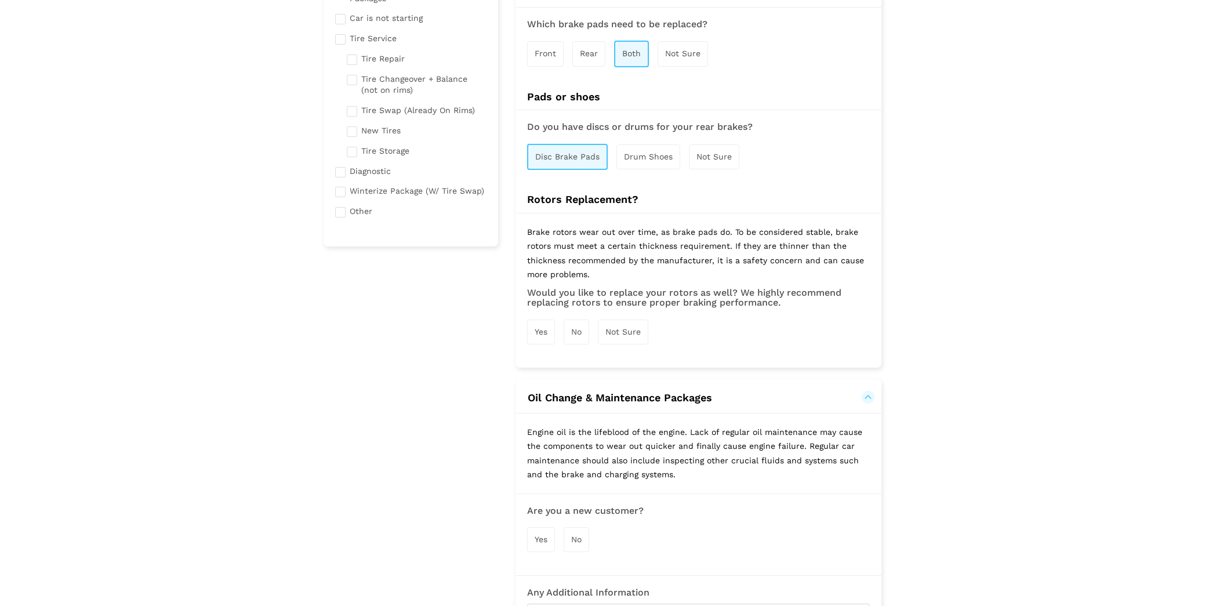
scroll to position [290, 0]
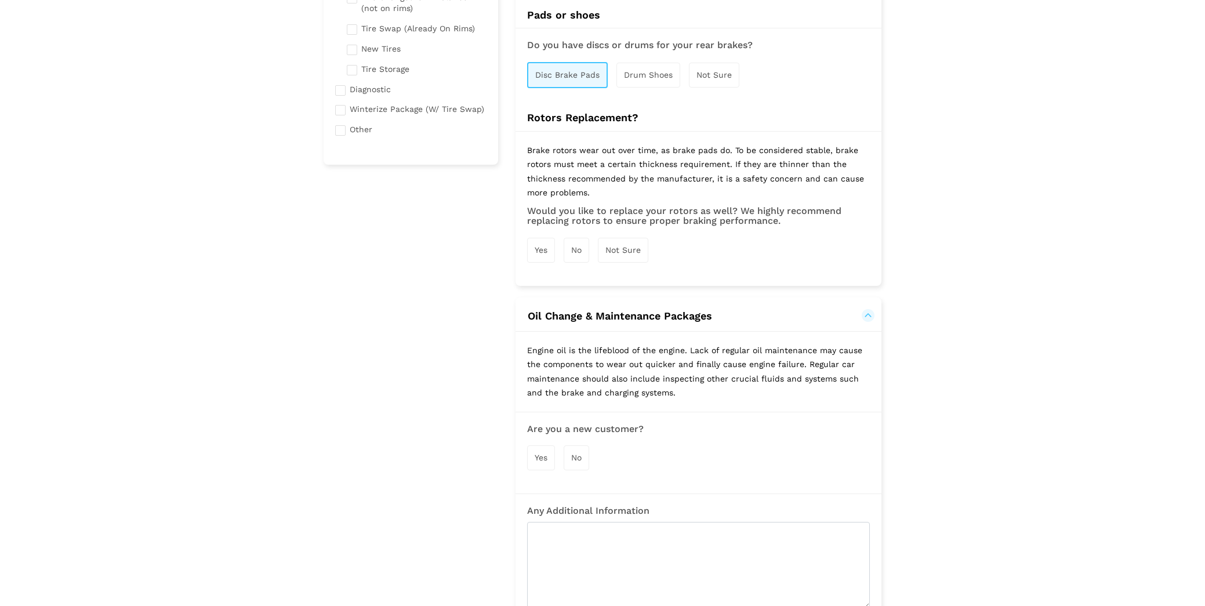
click at [552, 251] on div "Yes" at bounding box center [541, 250] width 28 height 25
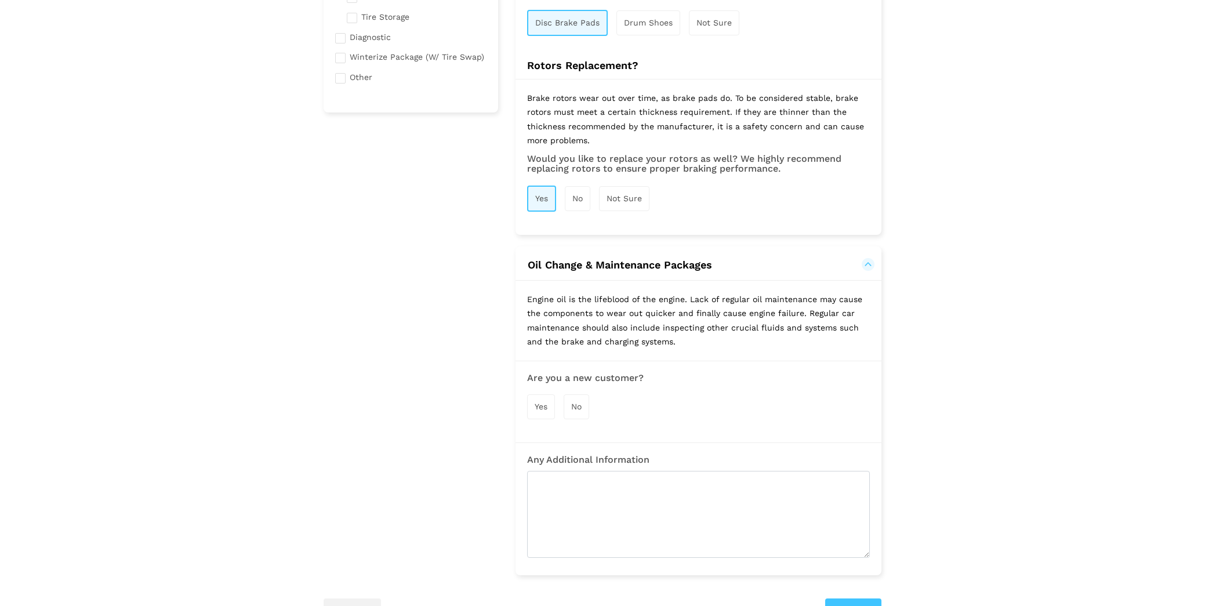
scroll to position [406, 0]
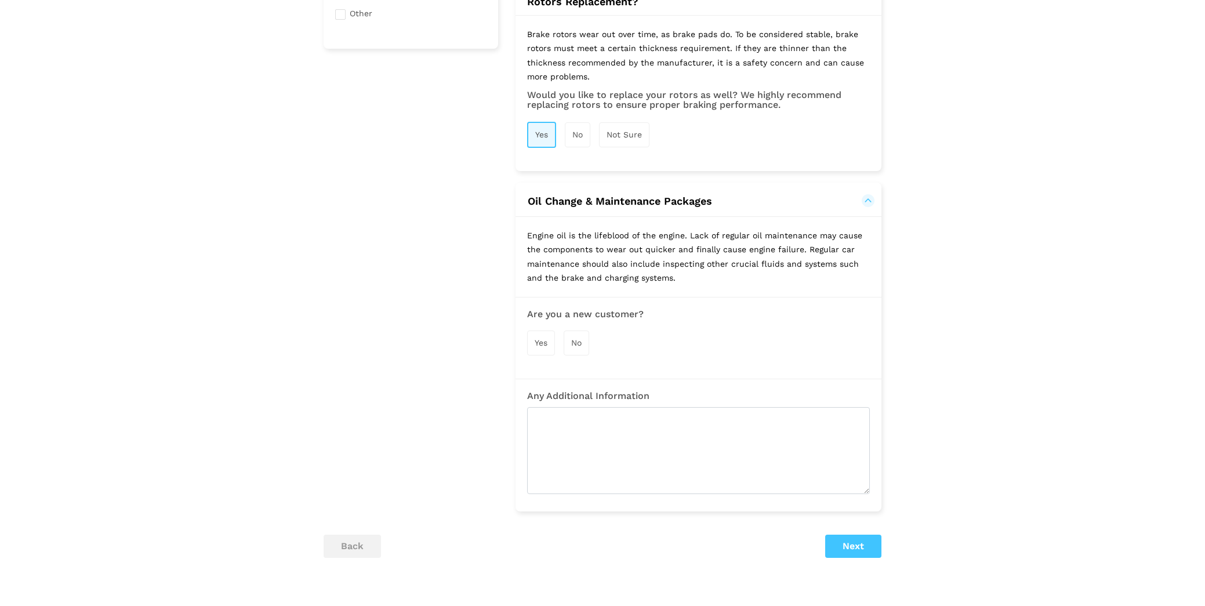
click at [578, 339] on span "No" at bounding box center [576, 342] width 10 height 9
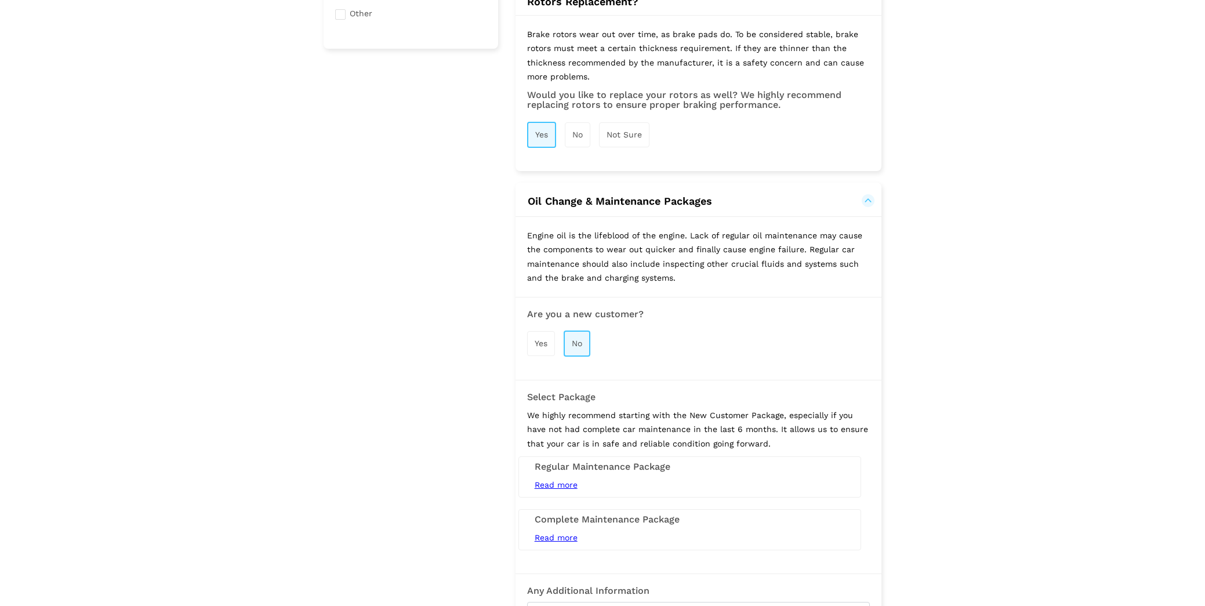
click at [565, 482] on span "Read more" at bounding box center [556, 484] width 43 height 9
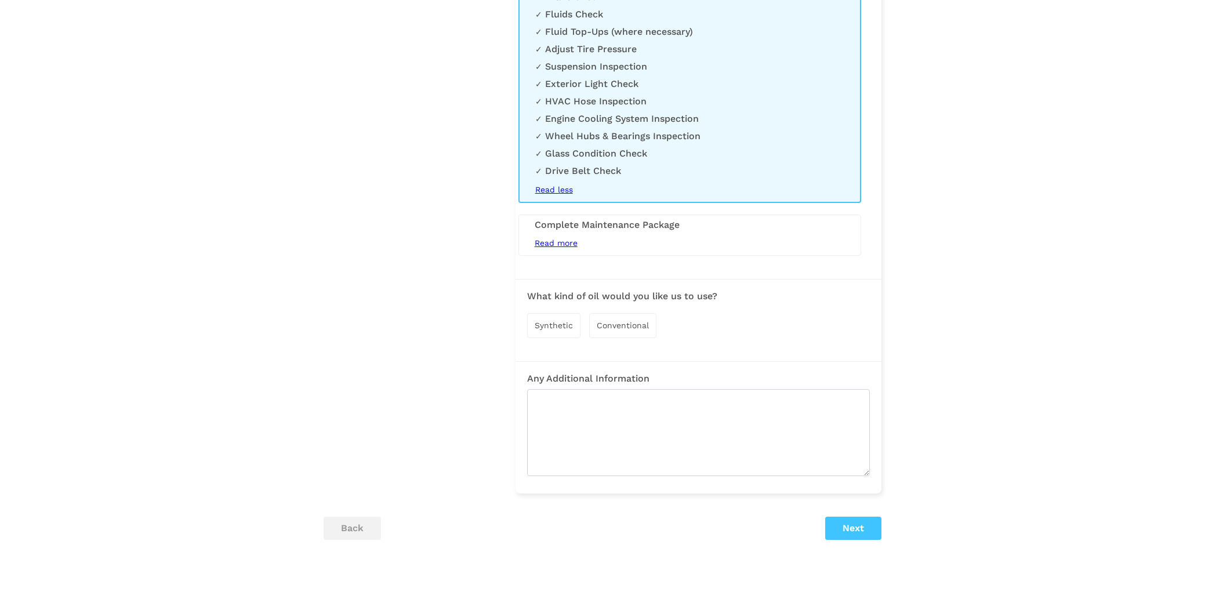
scroll to position [986, 0]
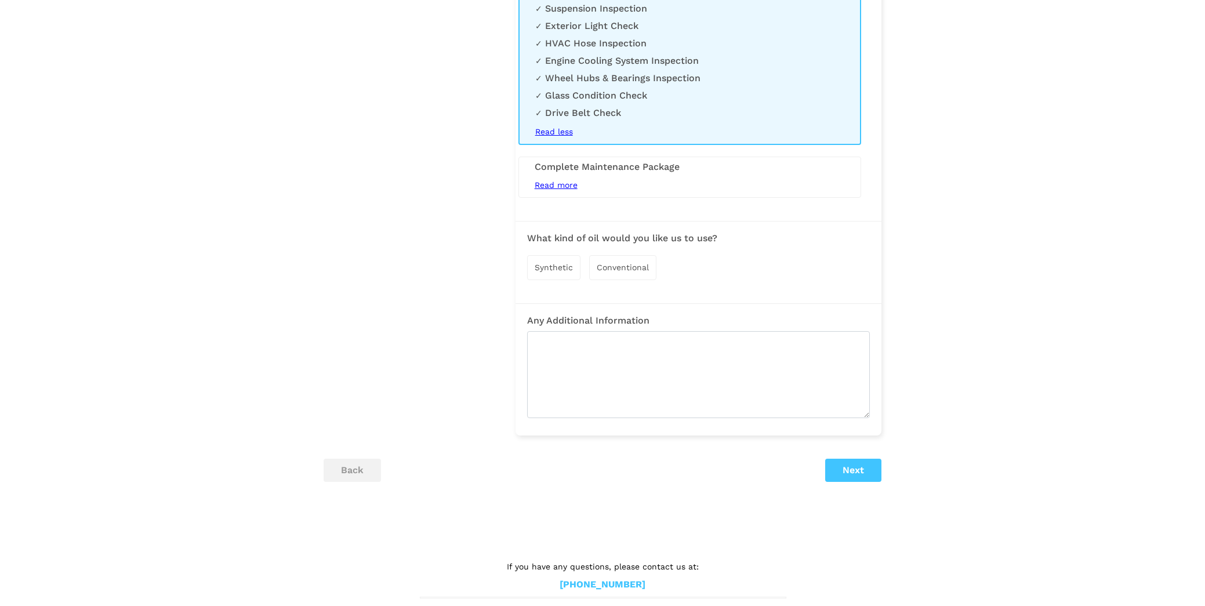
click at [575, 267] on div "Synthetic" at bounding box center [553, 267] width 53 height 25
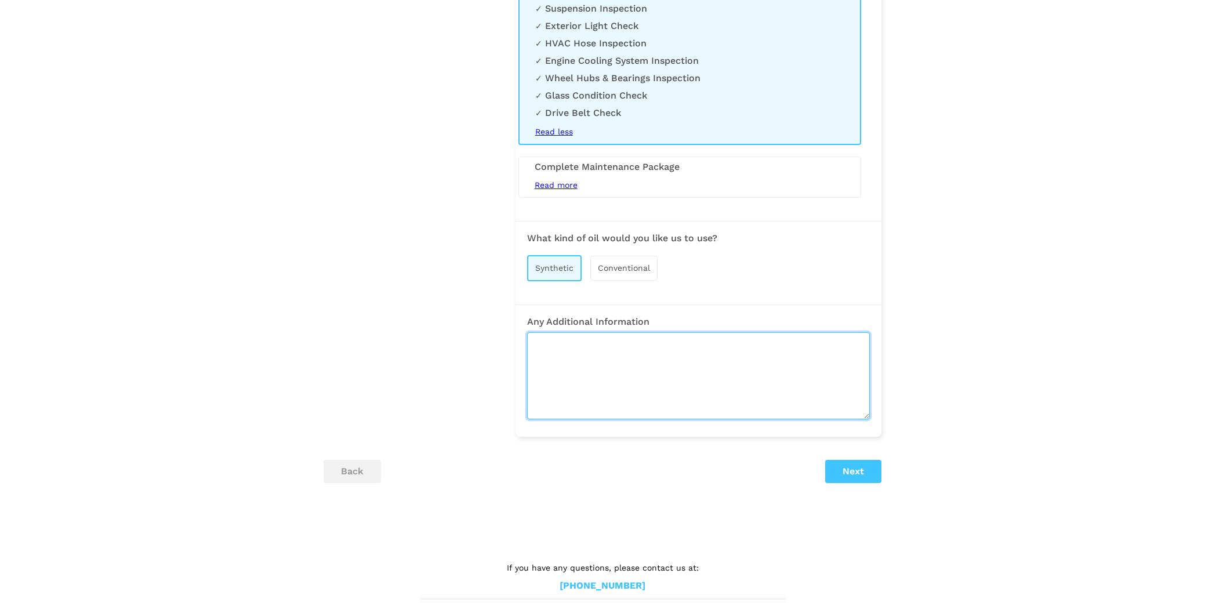
click at [595, 341] on textarea at bounding box center [698, 375] width 343 height 87
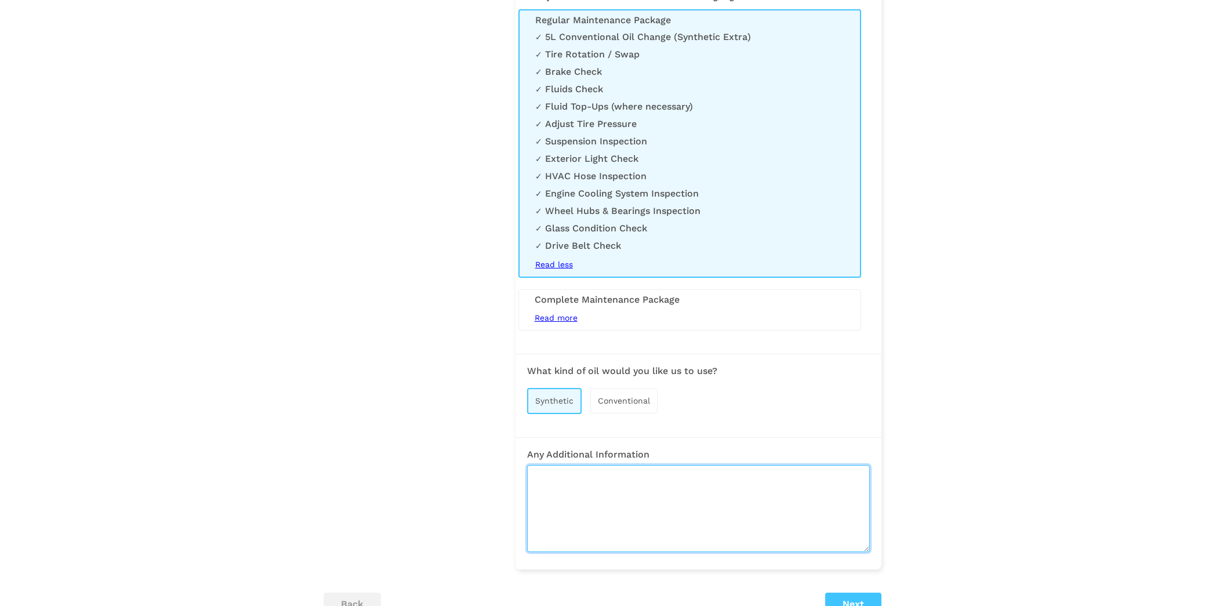
scroll to position [999, 0]
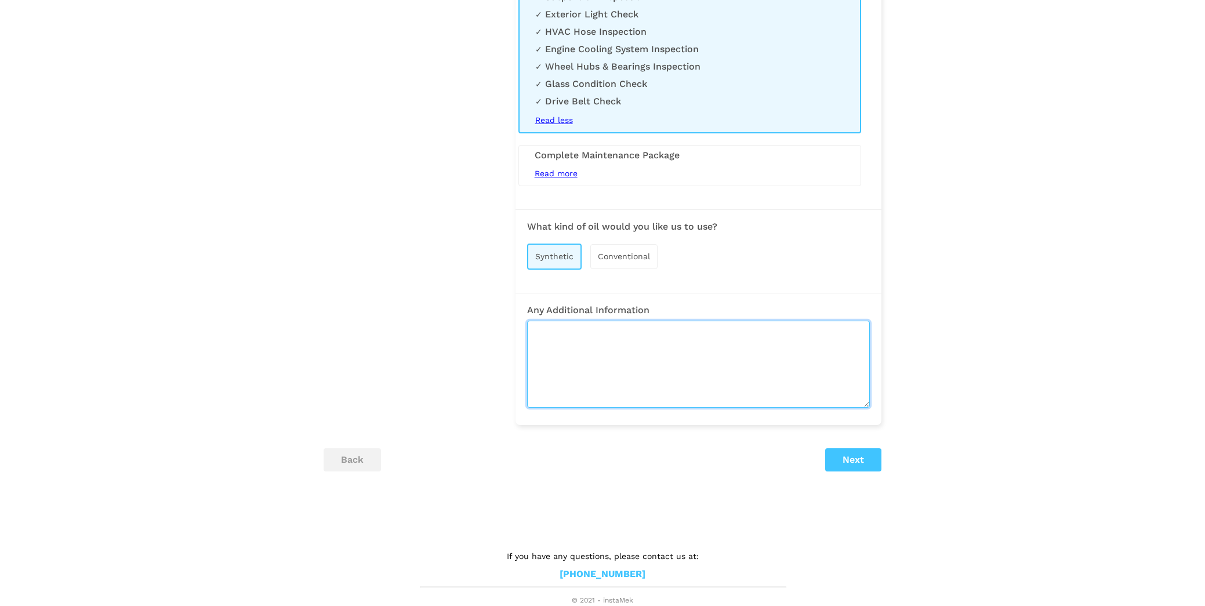
click at [660, 354] on textarea at bounding box center [698, 364] width 343 height 87
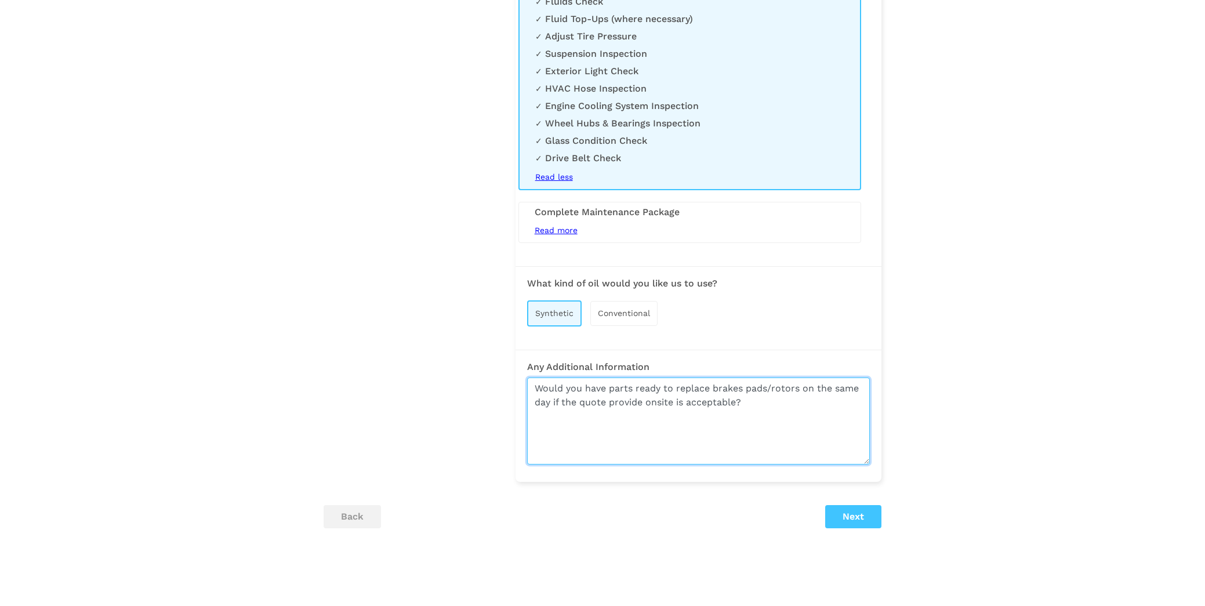
scroll to position [950, 0]
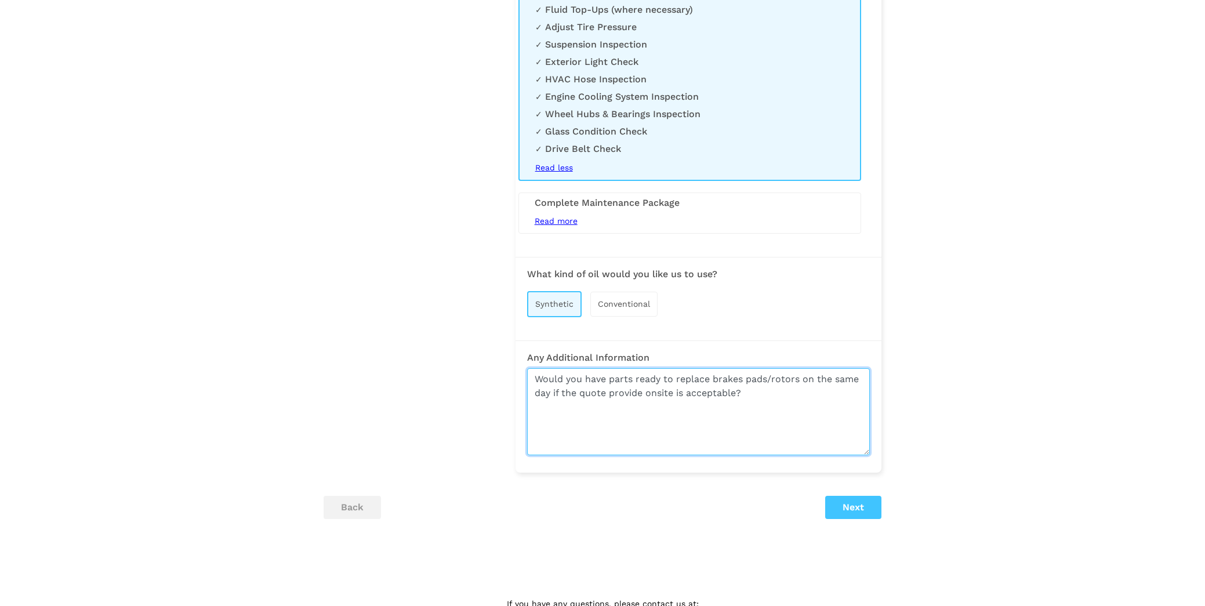
type textarea "Would you have parts ready to replace brakes pads/rotors on the same day if the…"
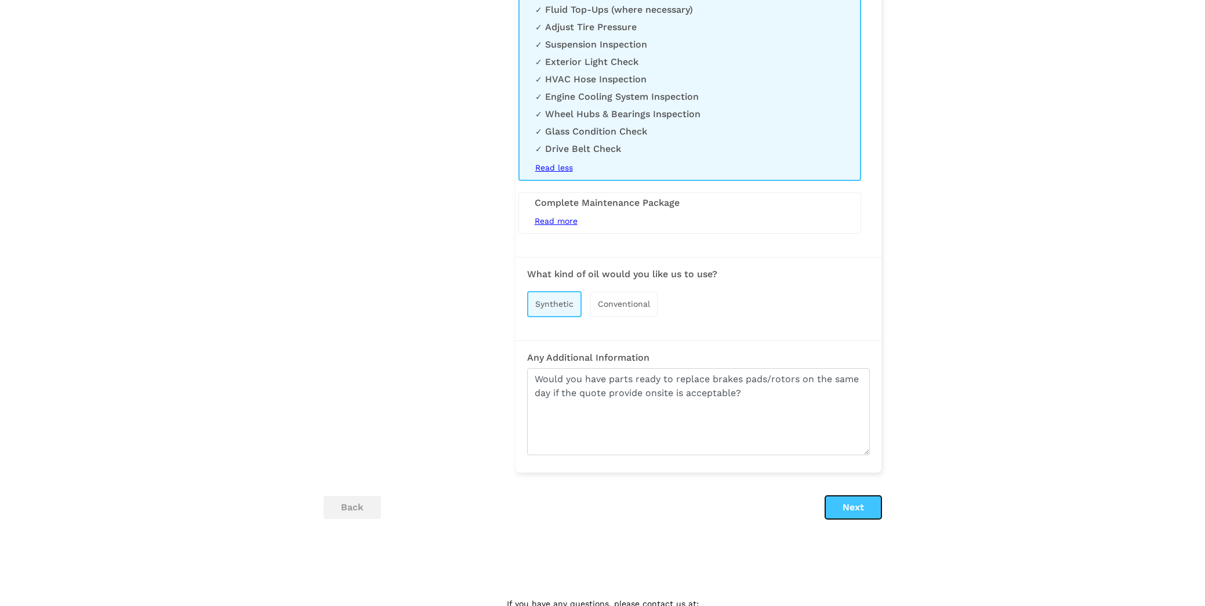
click at [861, 510] on button "Next" at bounding box center [853, 507] width 56 height 23
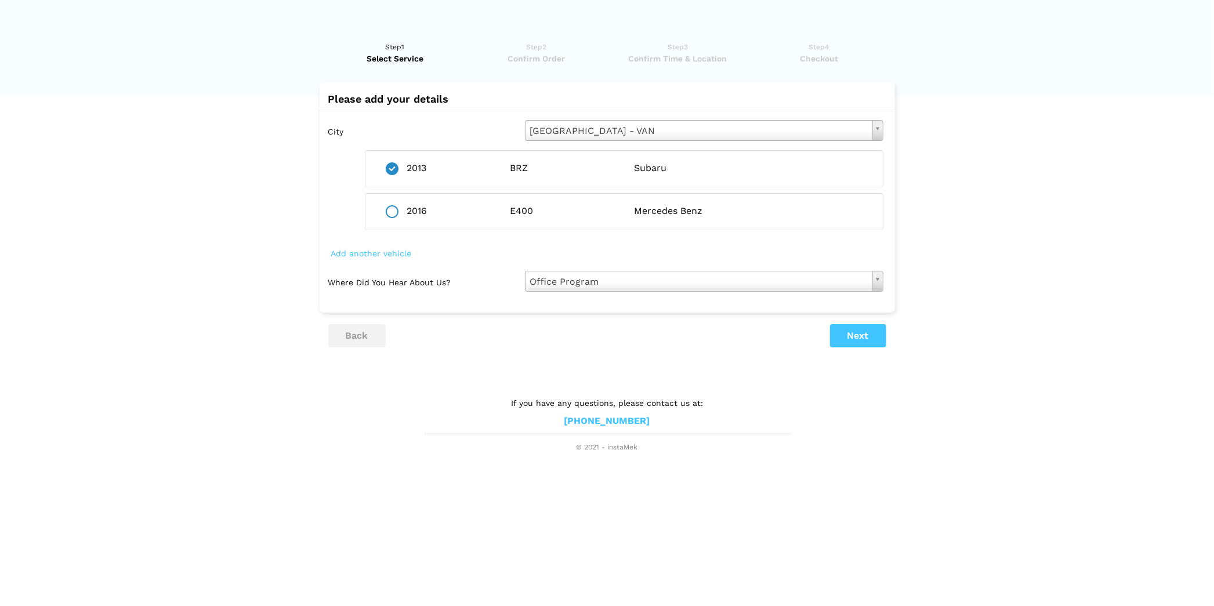
drag, startPoint x: 390, startPoint y: 213, endPoint x: 398, endPoint y: 220, distance: 11.1
click at [390, 218] on div "2016 E400 Mercedes Benz" at bounding box center [624, 211] width 518 height 37
drag, startPoint x: 394, startPoint y: 211, endPoint x: 454, endPoint y: 212, distance: 60.3
click at [393, 212] on ins at bounding box center [392, 211] width 13 height 13
radio input "false"
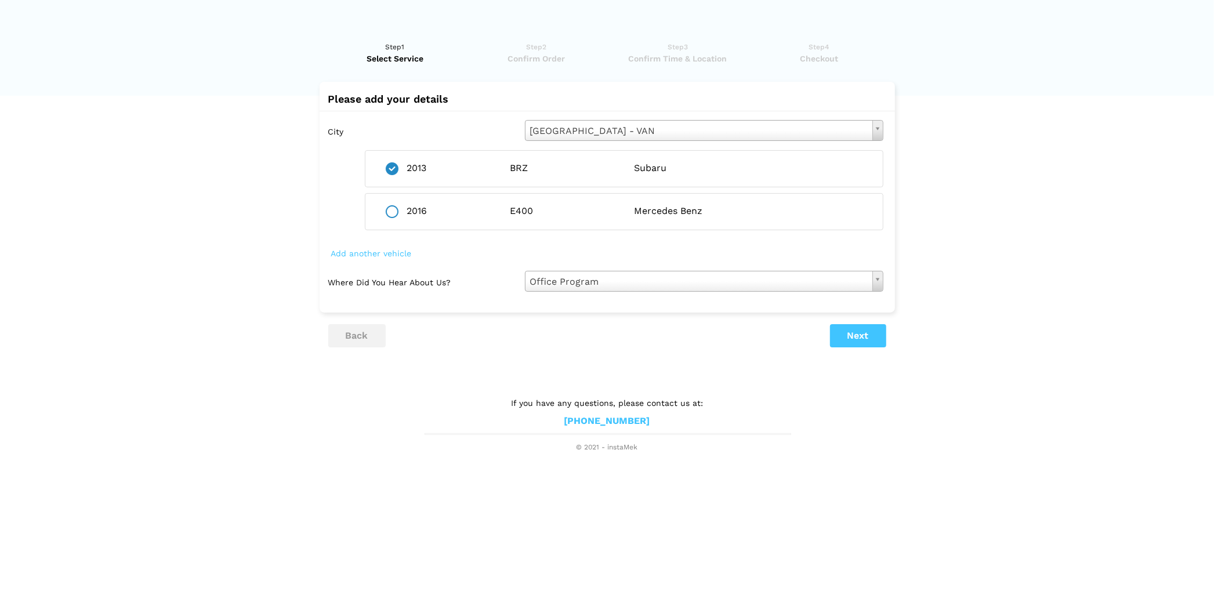
radio input "true"
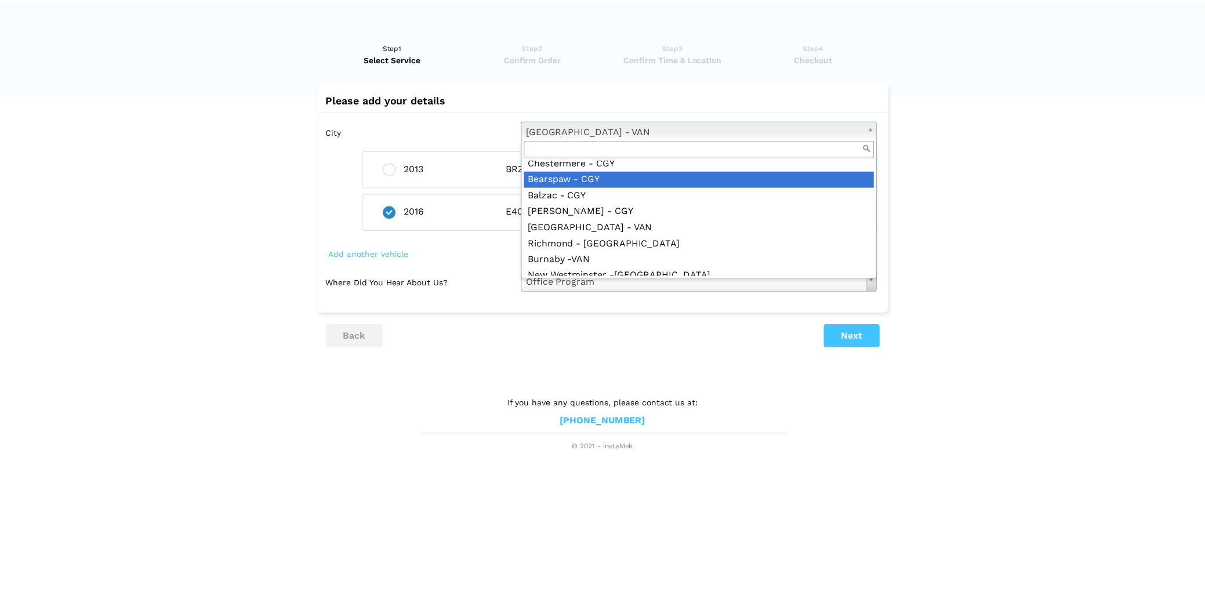
scroll to position [248, 0]
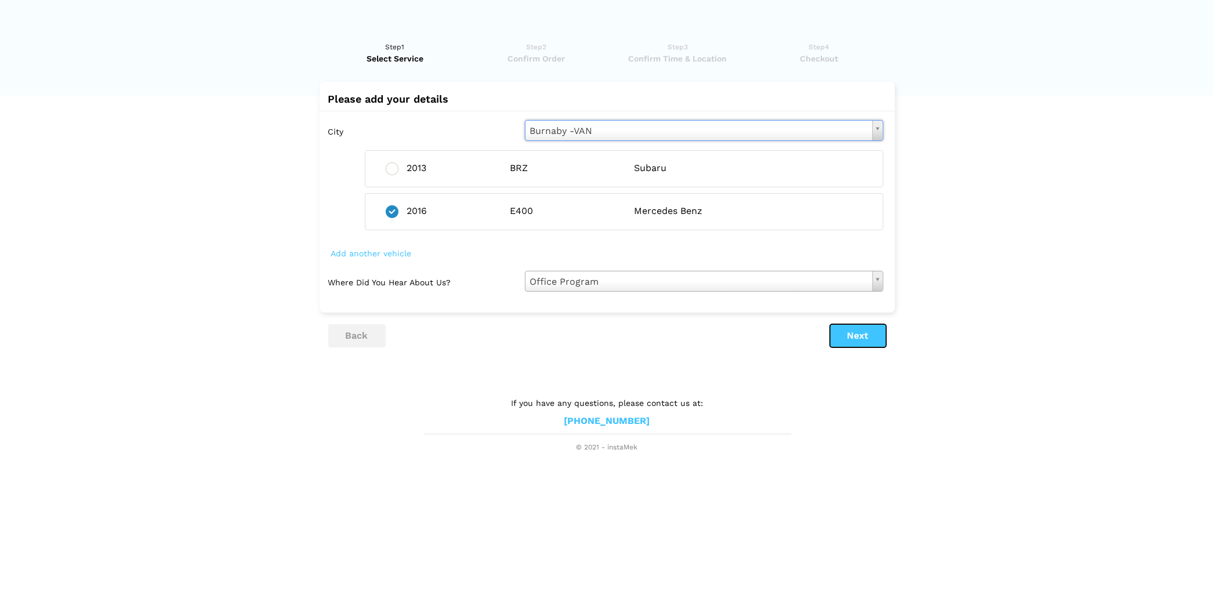
click at [839, 329] on button "Next" at bounding box center [858, 335] width 56 height 23
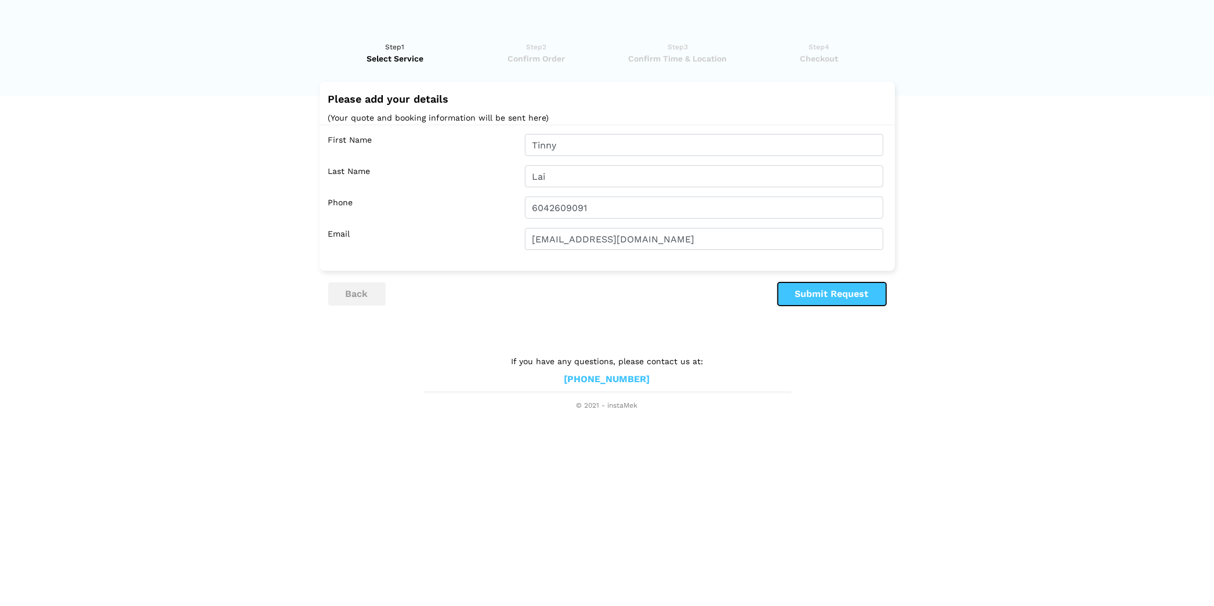
click at [833, 288] on button "Submit Request" at bounding box center [832, 293] width 108 height 23
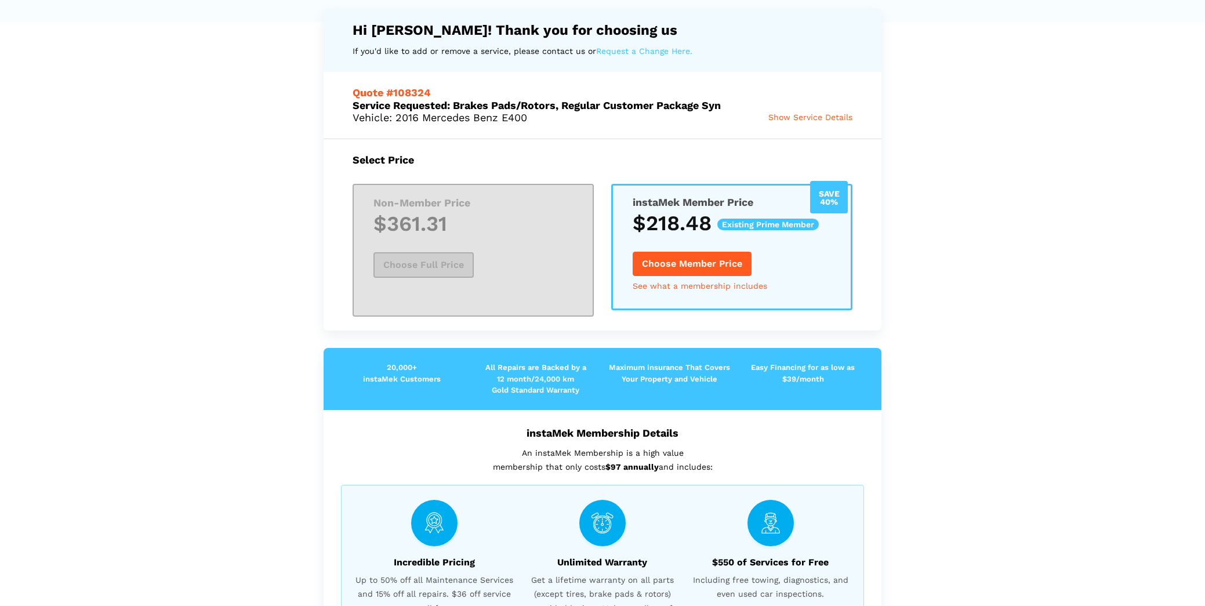
scroll to position [0, 0]
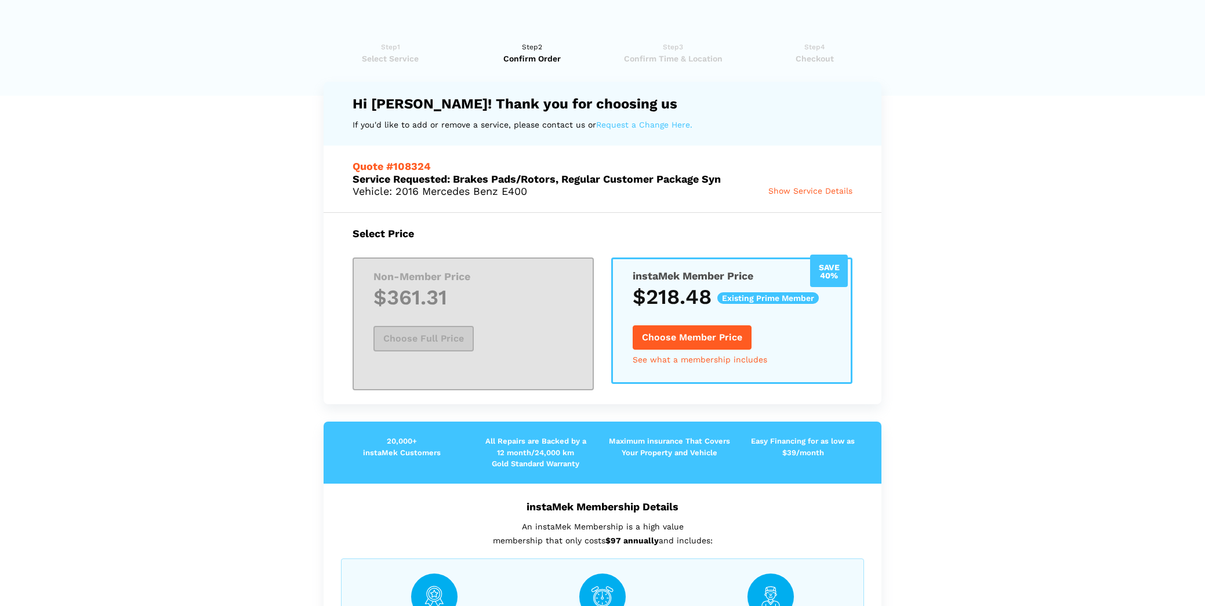
click at [813, 192] on span "Show Service Details" at bounding box center [810, 190] width 84 height 9
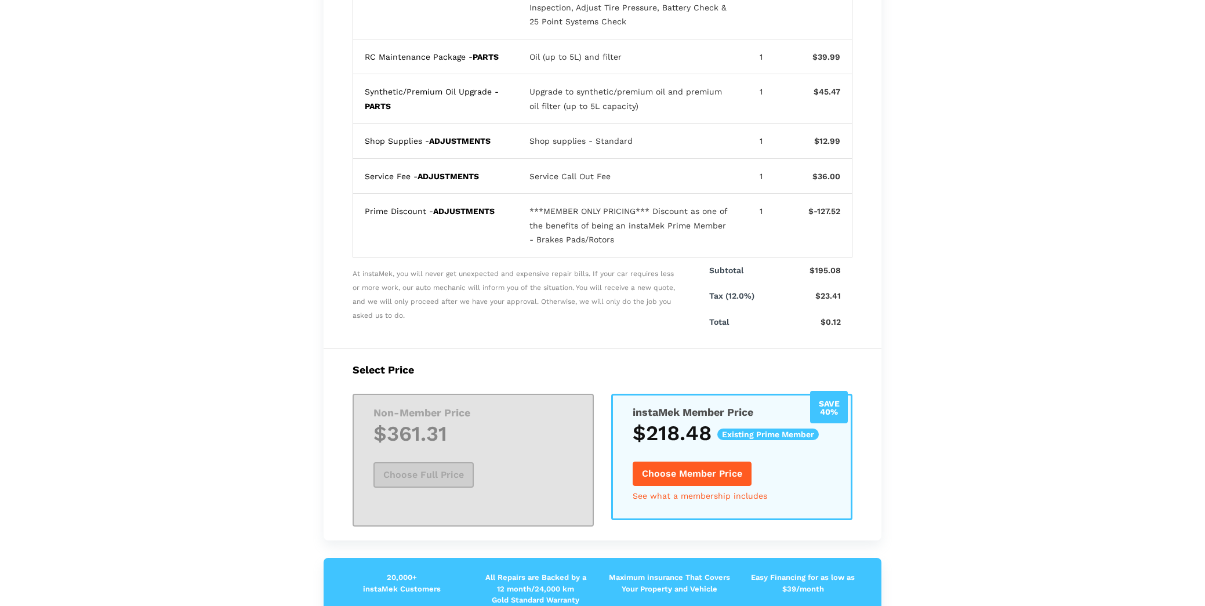
scroll to position [406, 0]
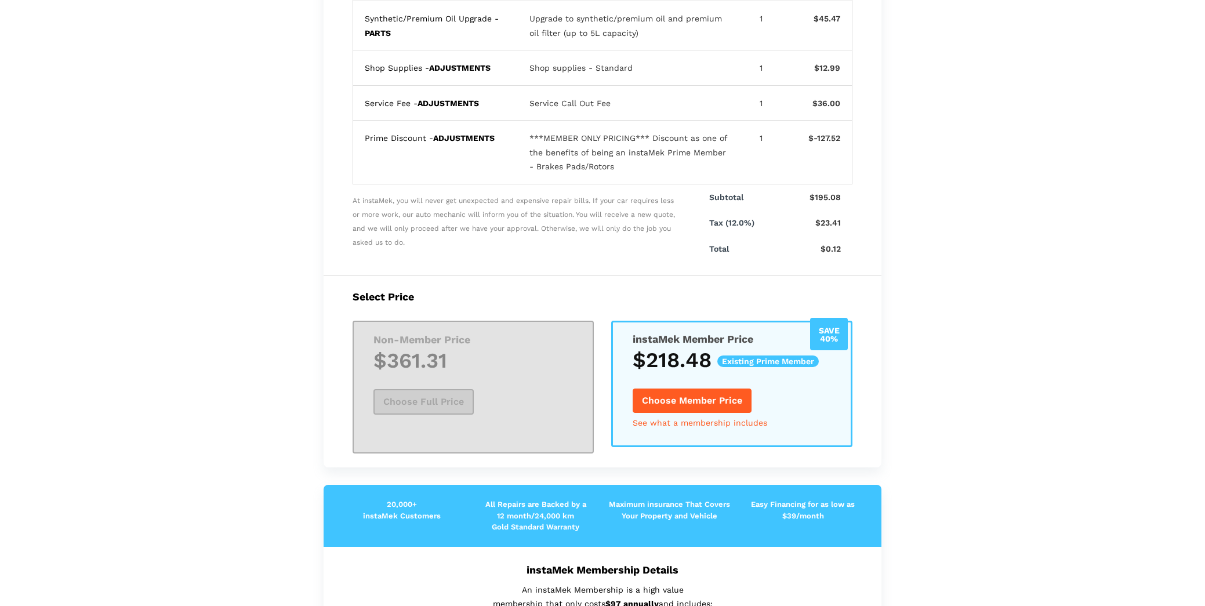
click at [698, 395] on button "Choose Member Price" at bounding box center [692, 401] width 119 height 24
click at [717, 400] on button "Choose Member Price" at bounding box center [692, 401] width 119 height 24
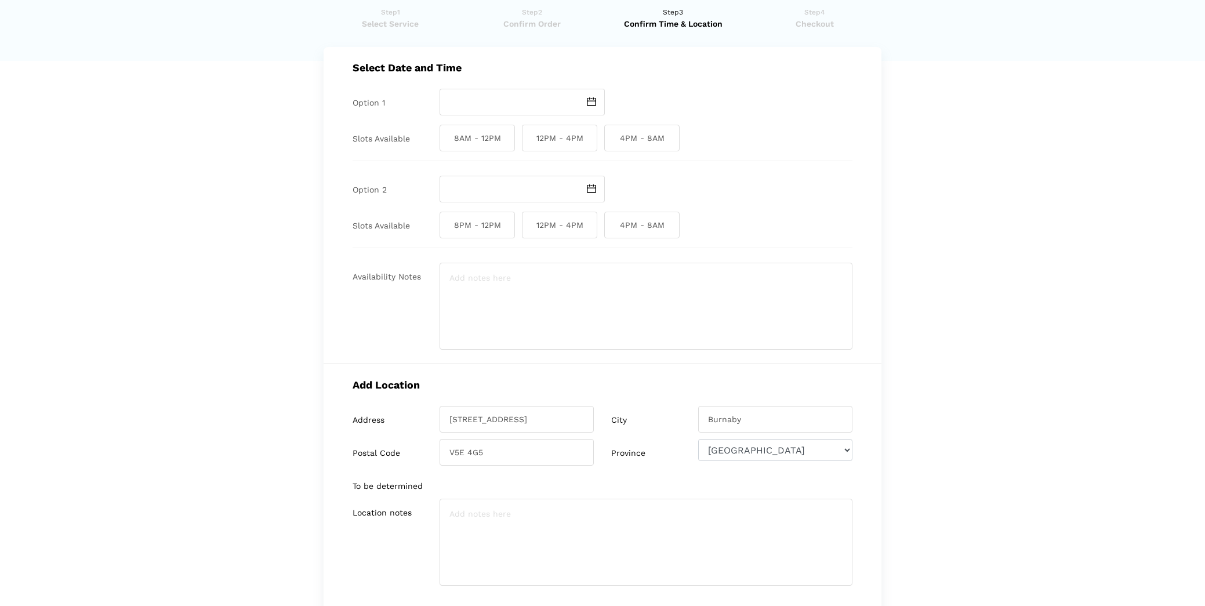
scroll to position [0, 0]
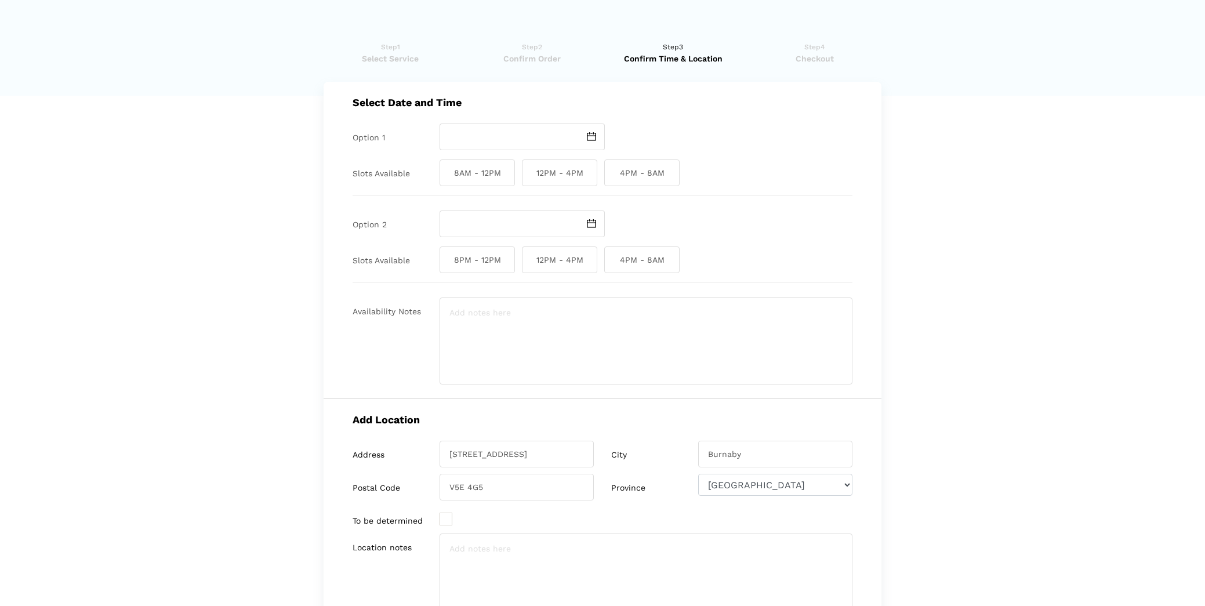
click at [586, 136] on span at bounding box center [591, 137] width 27 height 27
click at [479, 227] on td "12" at bounding box center [481, 229] width 14 height 14
type input "[DATE]"
click at [497, 170] on span "8AM - 12PM" at bounding box center [477, 172] width 75 height 27
click at [447, 170] on input "8AM - 12PM" at bounding box center [444, 172] width 8 height 27
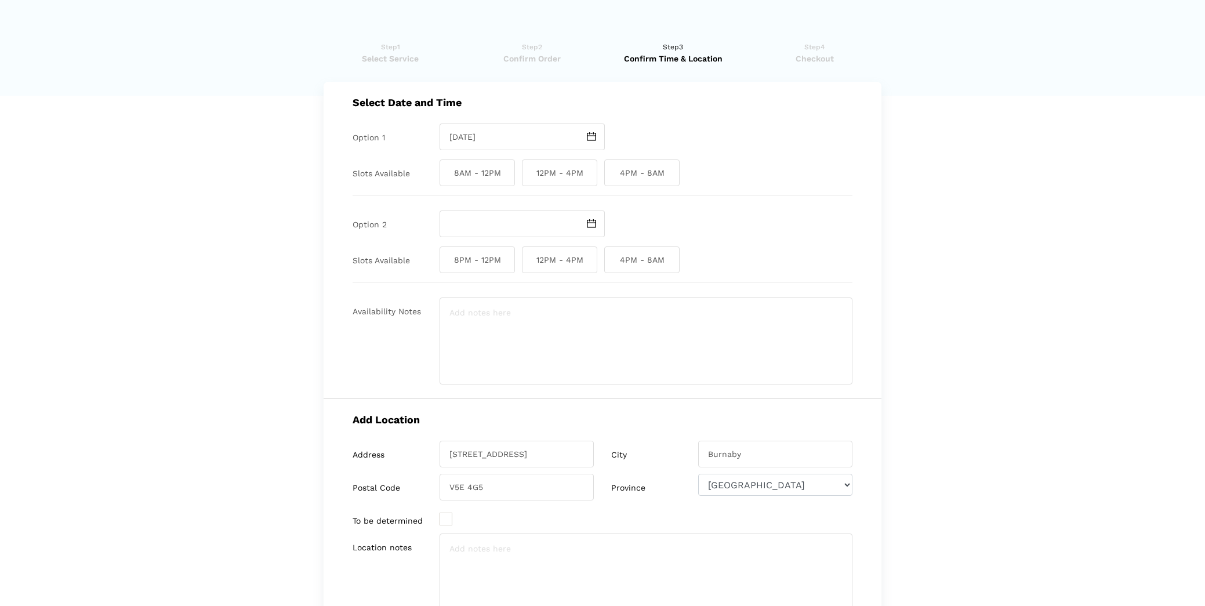
checkbox input "true"
click at [591, 224] on img at bounding box center [591, 223] width 9 height 9
click at [482, 317] on td "12" at bounding box center [481, 316] width 14 height 14
type input "[DATE]"
click at [584, 263] on span "12PM - 4PM" at bounding box center [559, 259] width 75 height 27
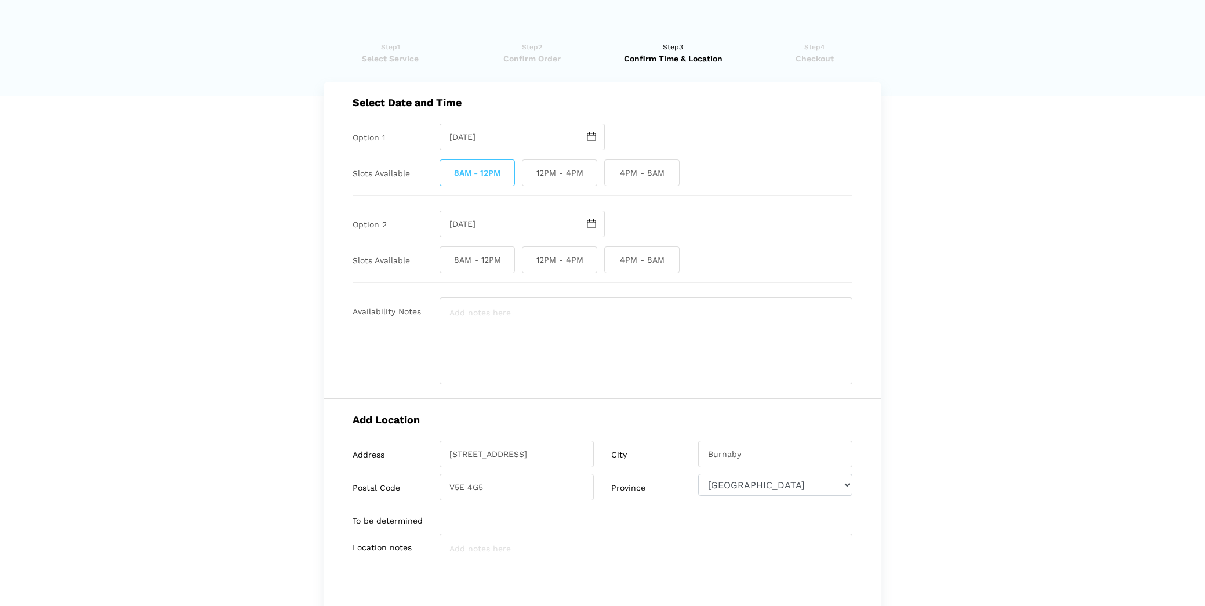
click at [529, 263] on input "12PM - 4PM" at bounding box center [526, 259] width 8 height 27
checkbox input "true"
click at [546, 53] on span "Confirm Order" at bounding box center [532, 59] width 134 height 12
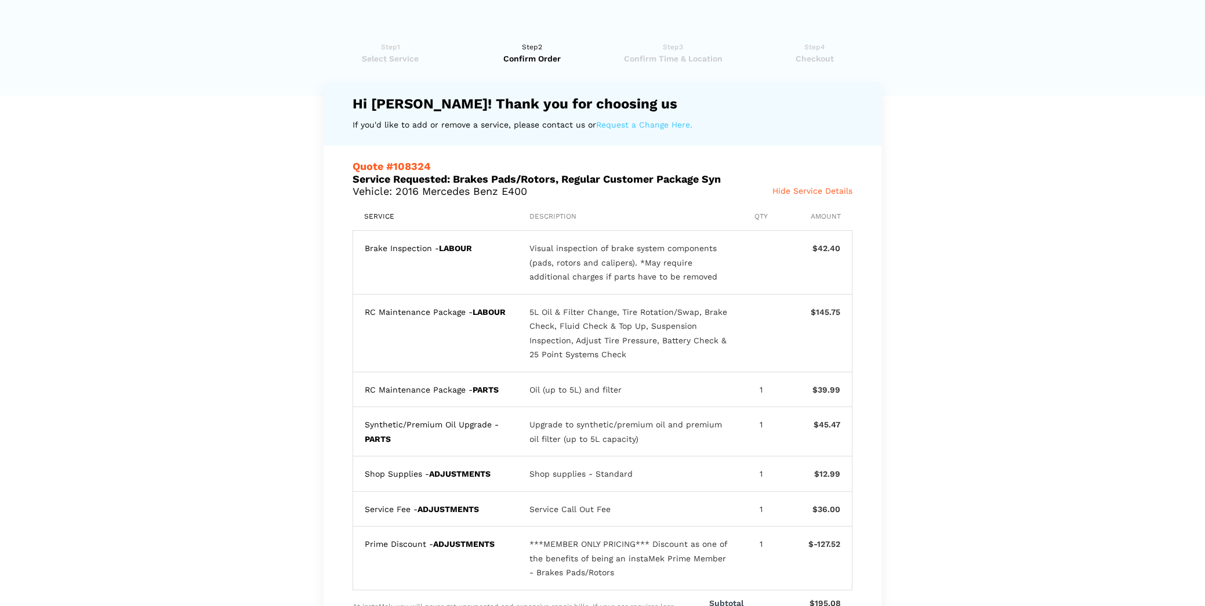
click at [656, 53] on span "Confirm Time & Location" at bounding box center [673, 59] width 134 height 12
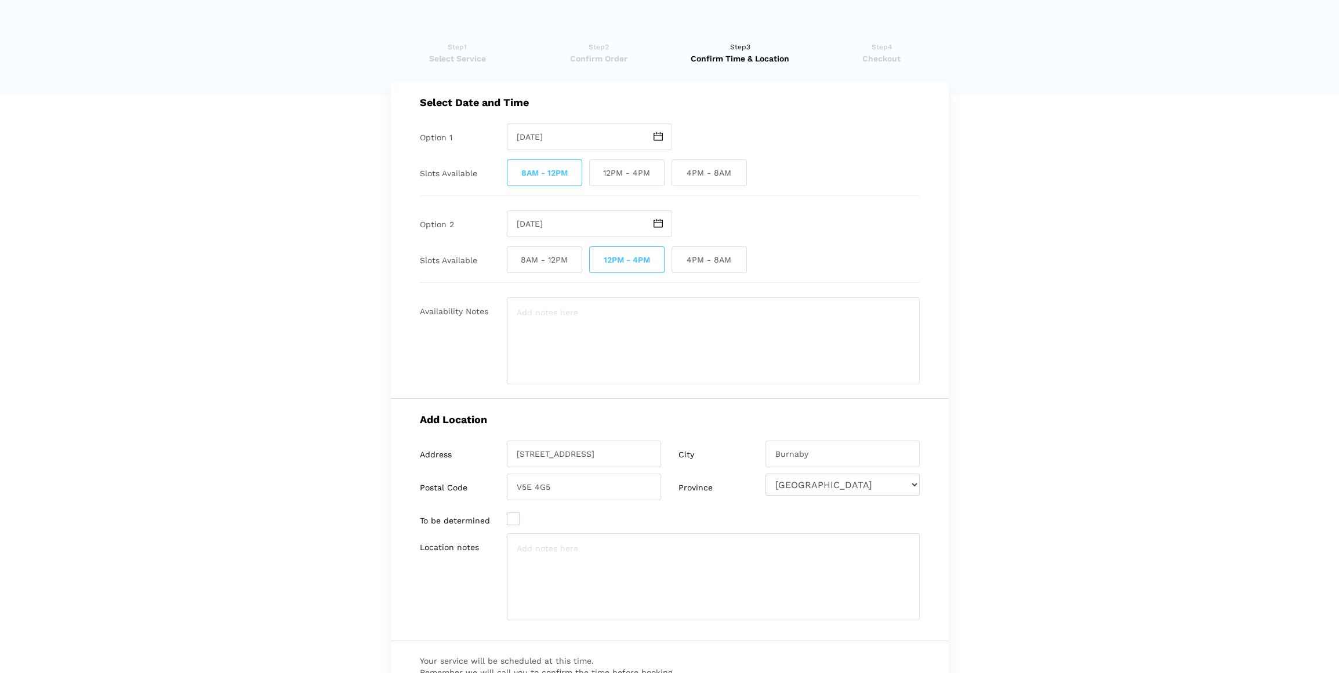
click at [583, 63] on span "Confirm Order" at bounding box center [599, 59] width 134 height 12
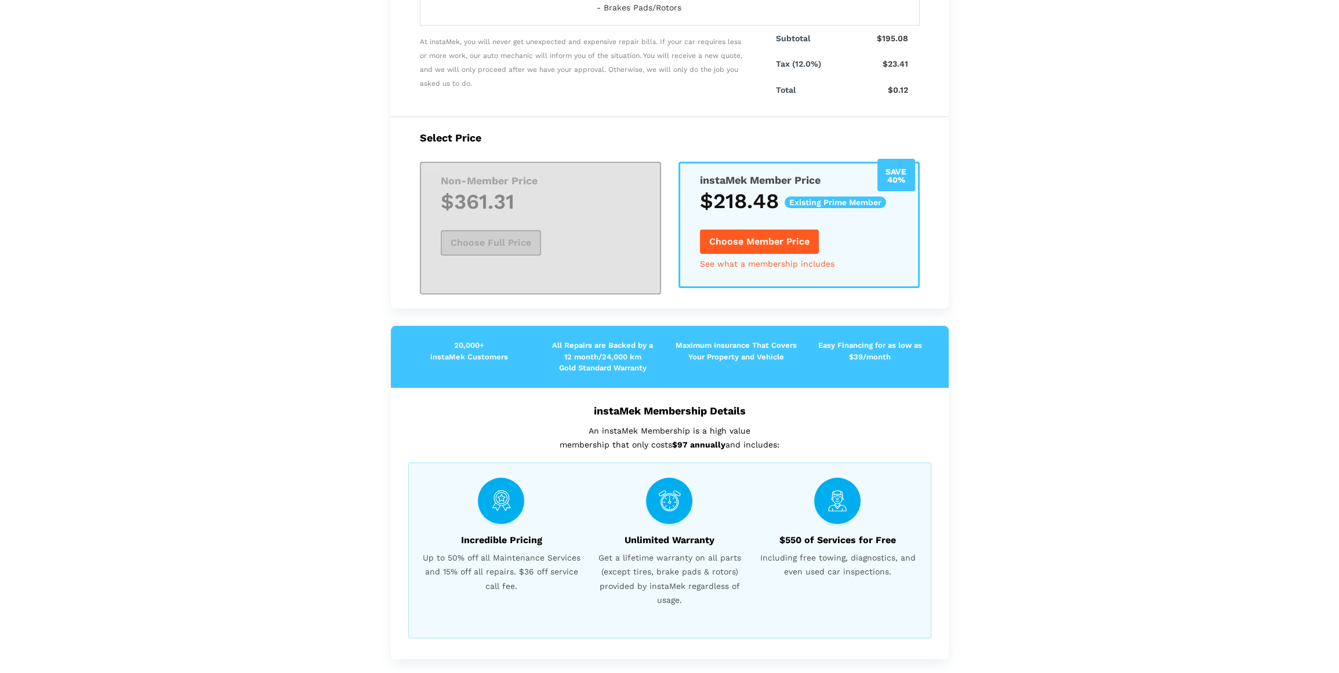
scroll to position [580, 0]
